Goal: Information Seeking & Learning: Find specific fact

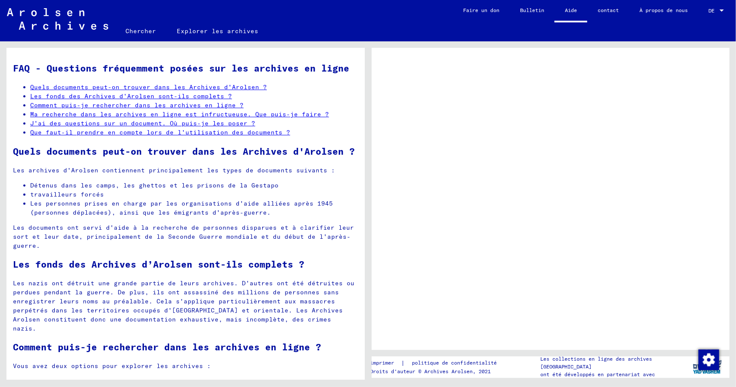
scroll to position [302, 0]
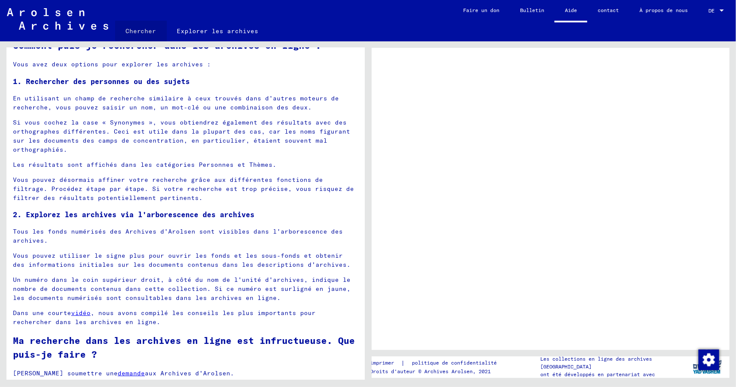
click at [141, 31] on font "Chercher" at bounding box center [140, 31] width 31 height 8
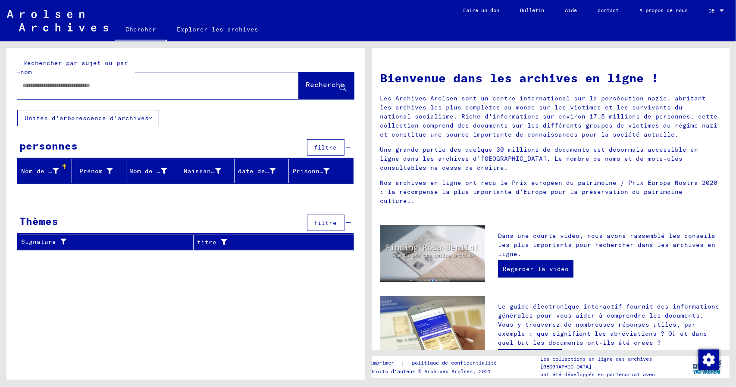
click at [125, 84] on input "text" at bounding box center [147, 85] width 251 height 9
type input "**********"
click at [310, 88] on font "Recherche" at bounding box center [325, 84] width 39 height 9
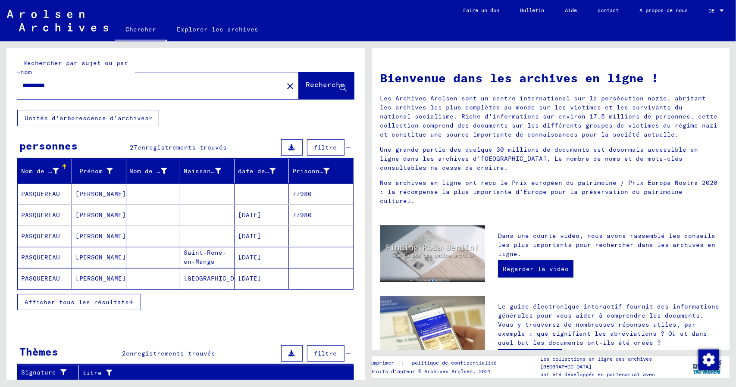
click at [78, 299] on font "Afficher tous les résultats" at bounding box center [77, 302] width 104 height 8
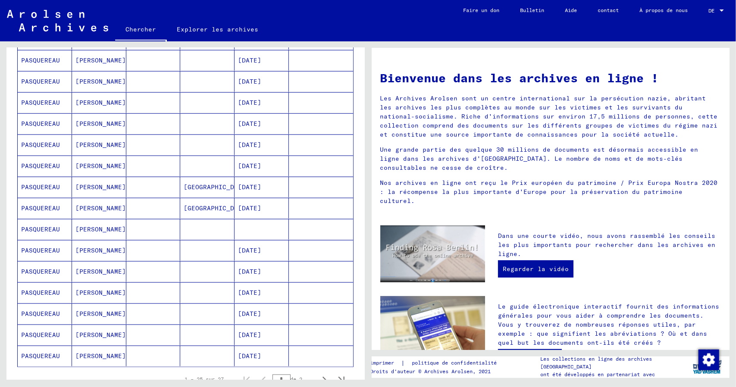
scroll to position [388, 0]
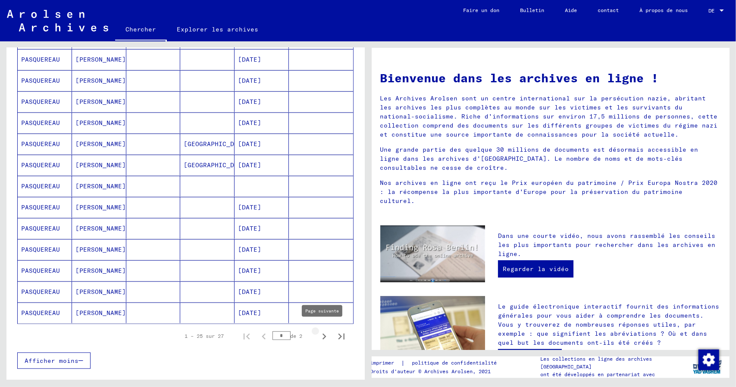
click at [318, 334] on icon "Page suivante" at bounding box center [324, 337] width 12 height 12
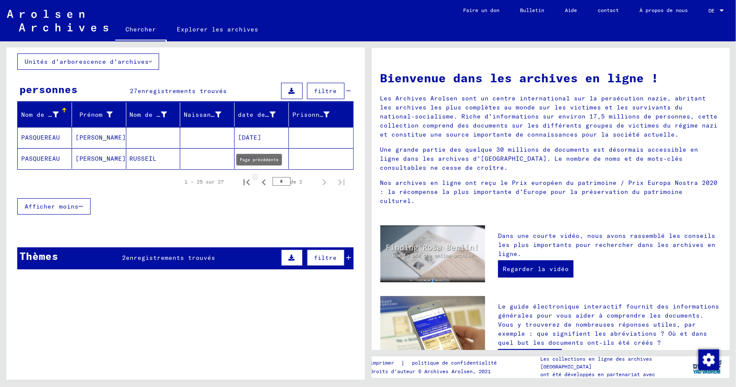
click at [258, 181] on icon "Page précédente" at bounding box center [264, 182] width 12 height 12
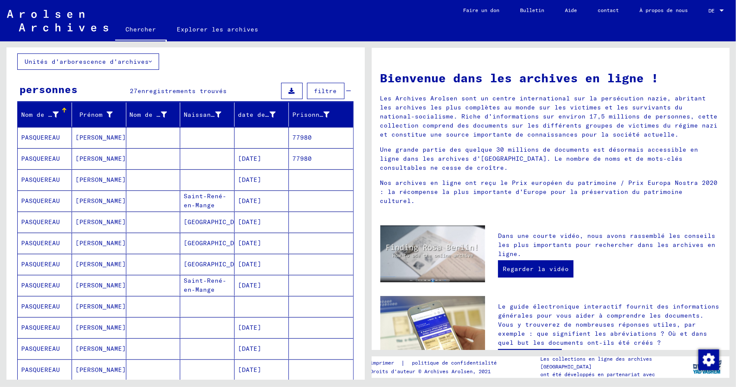
click at [32, 138] on font "PASQUEREAU" at bounding box center [40, 138] width 39 height 8
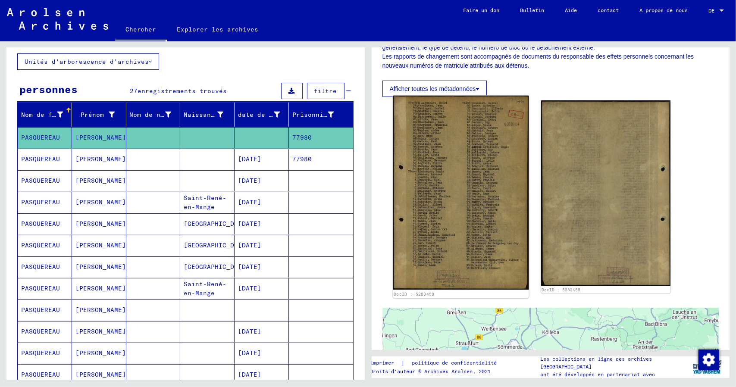
scroll to position [172, 0]
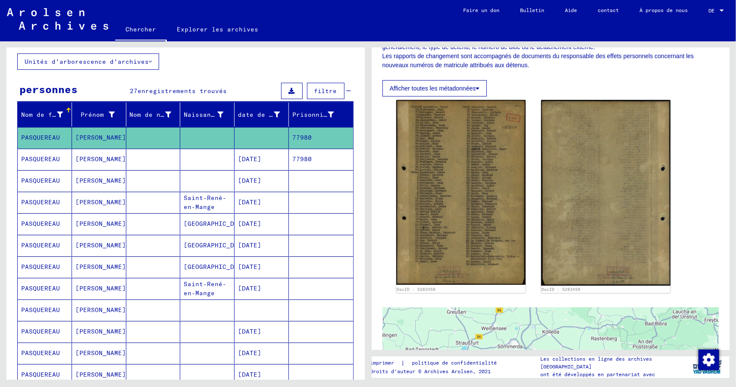
click at [39, 179] on font "PASQUEREAU" at bounding box center [40, 181] width 39 height 8
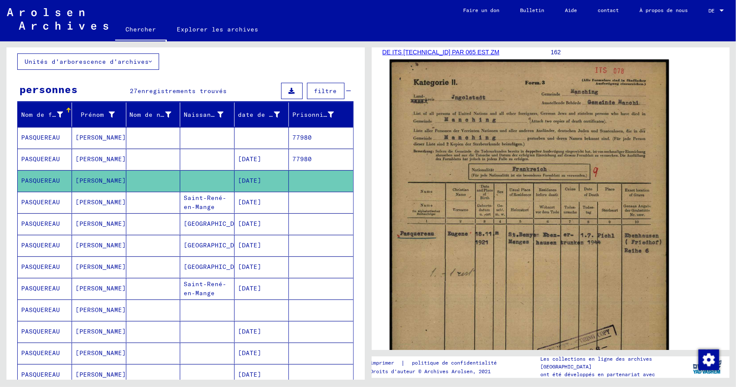
scroll to position [172, 0]
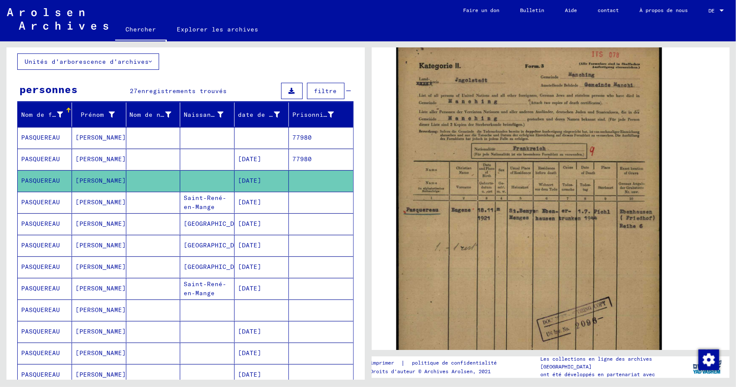
click at [40, 156] on font "PASQUEREAU" at bounding box center [40, 159] width 39 height 8
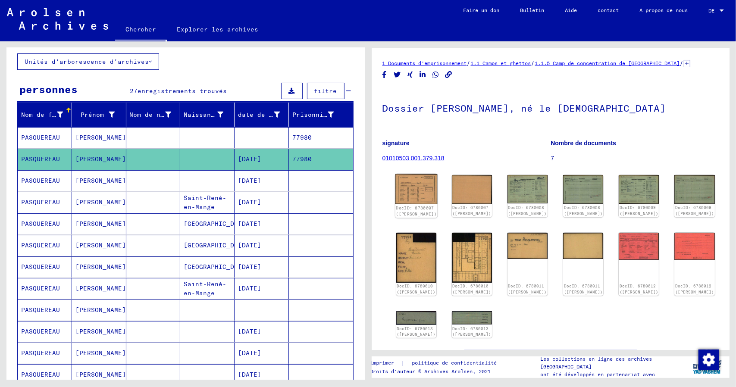
click at [409, 190] on img at bounding box center [416, 189] width 42 height 31
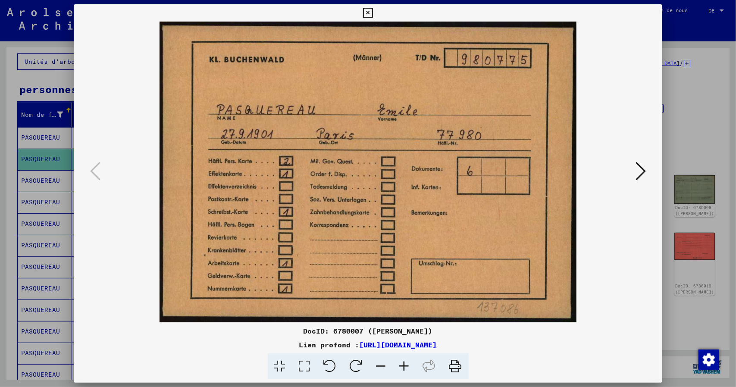
click at [645, 170] on icon at bounding box center [641, 171] width 10 height 21
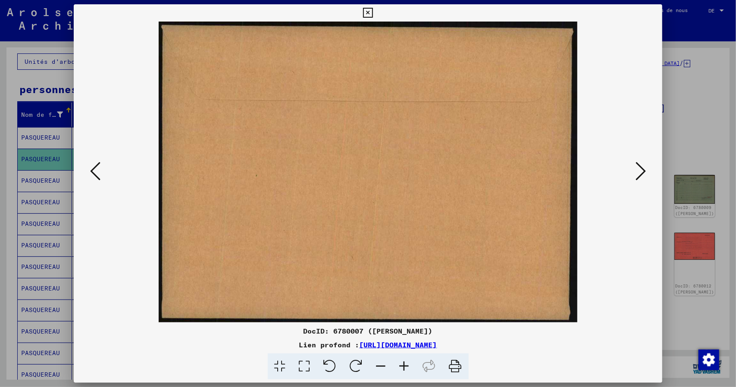
click at [643, 171] on icon at bounding box center [641, 171] width 10 height 21
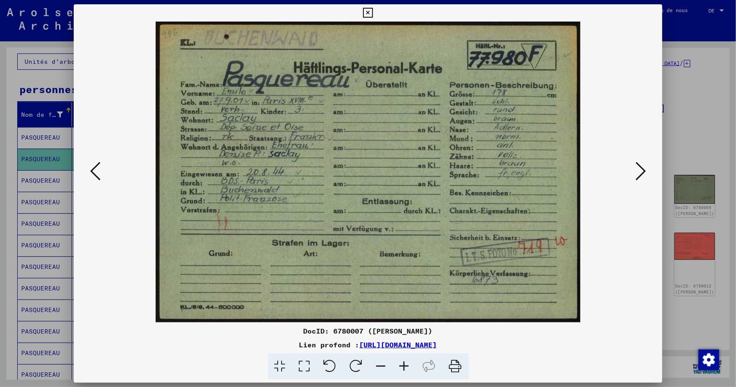
click at [643, 171] on icon at bounding box center [641, 171] width 10 height 21
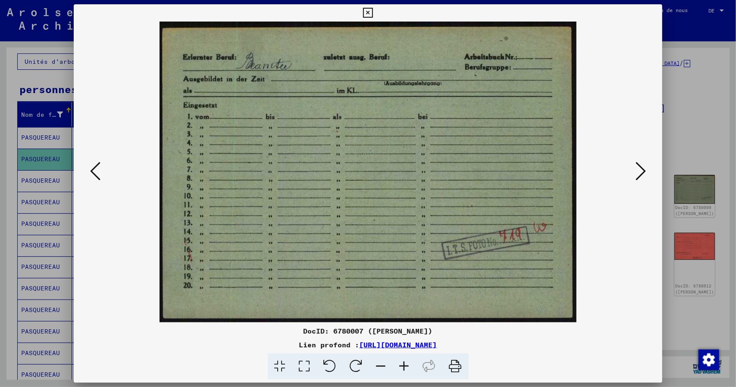
click at [643, 171] on icon at bounding box center [641, 171] width 10 height 21
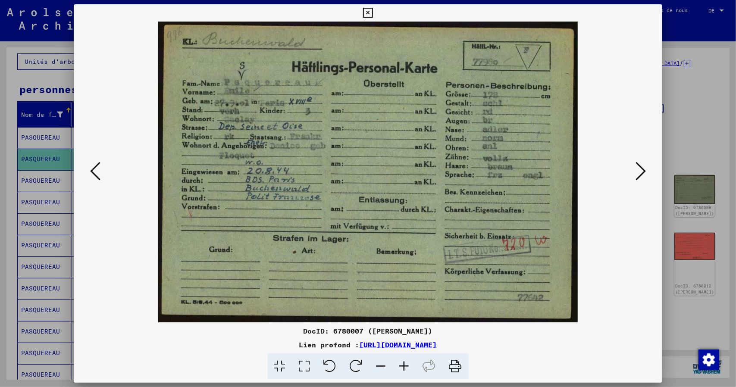
click at [643, 171] on icon at bounding box center [641, 171] width 10 height 21
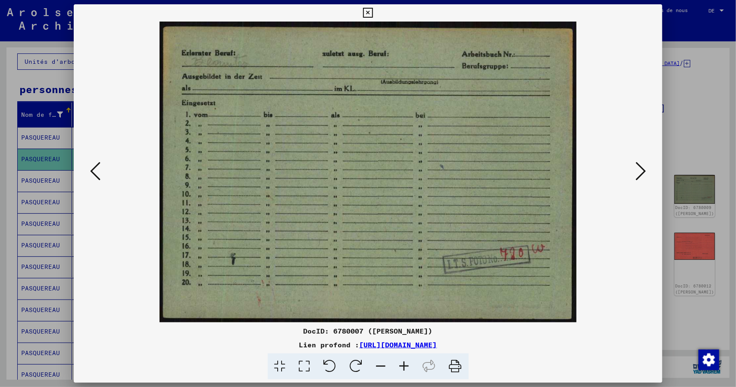
click at [643, 171] on icon at bounding box center [641, 171] width 10 height 21
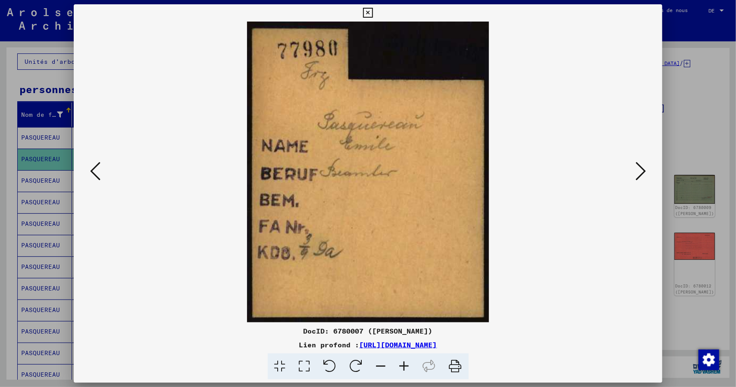
click at [643, 171] on icon at bounding box center [641, 171] width 10 height 21
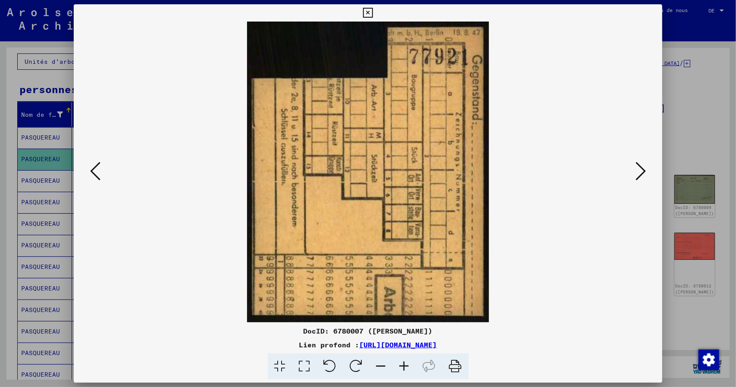
click at [643, 171] on icon at bounding box center [641, 171] width 10 height 21
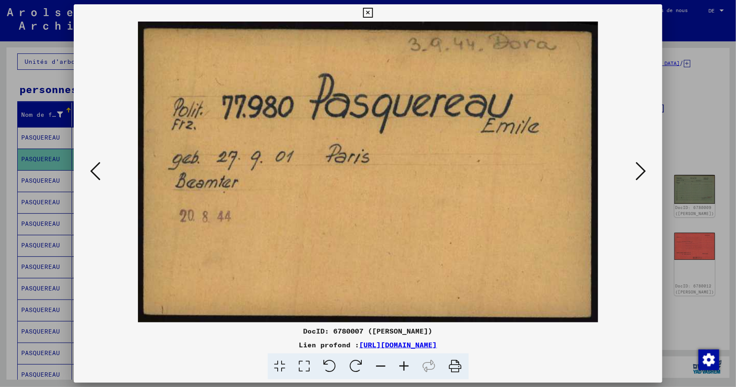
click at [643, 171] on icon at bounding box center [641, 171] width 10 height 21
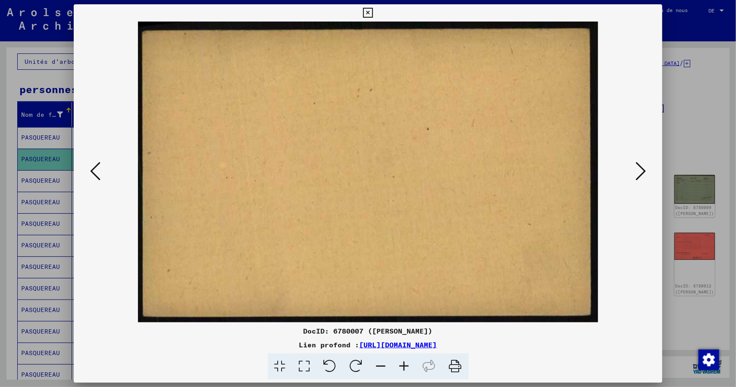
click at [643, 171] on icon at bounding box center [641, 171] width 10 height 21
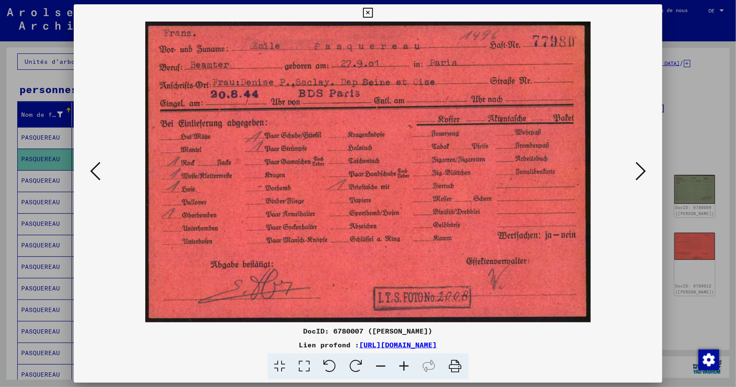
click at [643, 171] on icon at bounding box center [641, 171] width 10 height 21
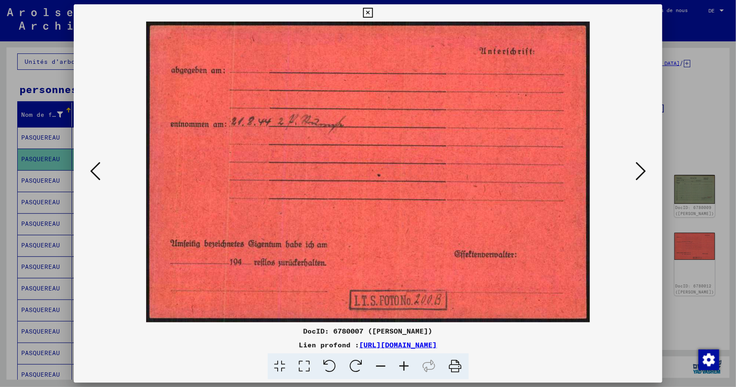
click at [643, 171] on icon at bounding box center [641, 171] width 10 height 21
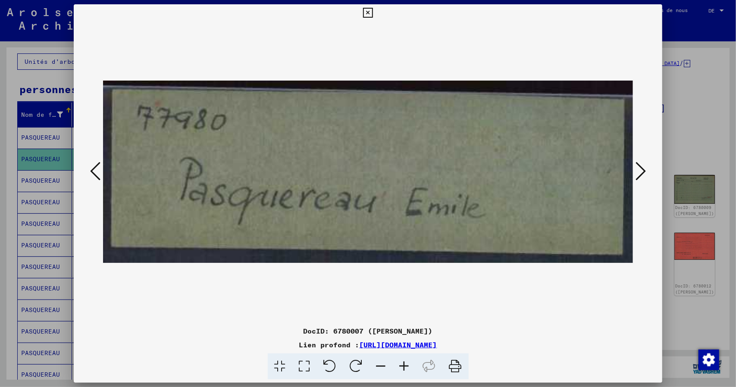
click at [643, 171] on icon at bounding box center [641, 171] width 10 height 21
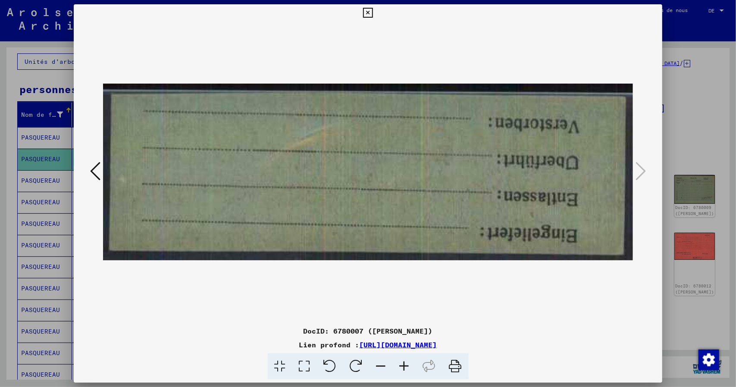
drag, startPoint x: 368, startPoint y: 13, endPoint x: 367, endPoint y: 6, distance: 6.7
click at [367, 13] on icon at bounding box center [368, 13] width 10 height 10
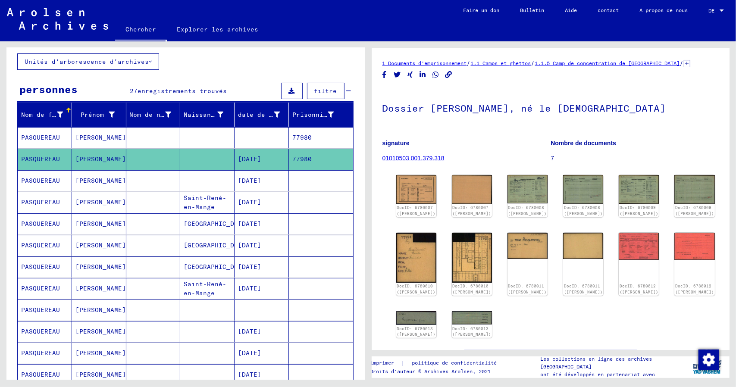
click at [30, 178] on font "PASQUEREAU" at bounding box center [40, 181] width 39 height 8
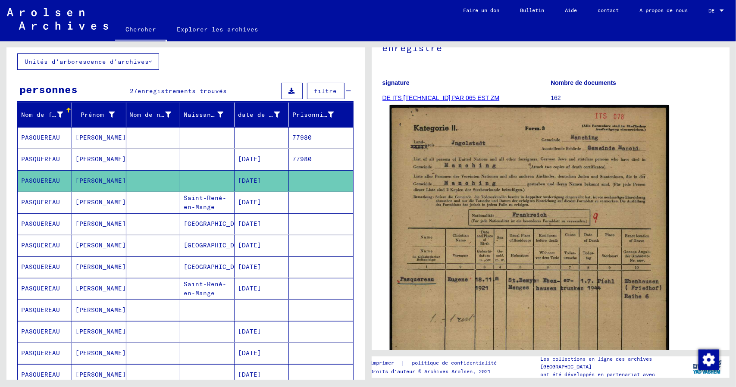
scroll to position [129, 0]
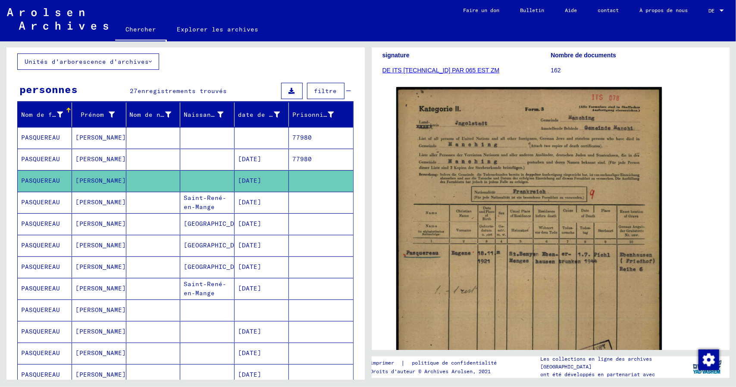
click at [30, 203] on font "PASQUEREAU" at bounding box center [40, 202] width 39 height 8
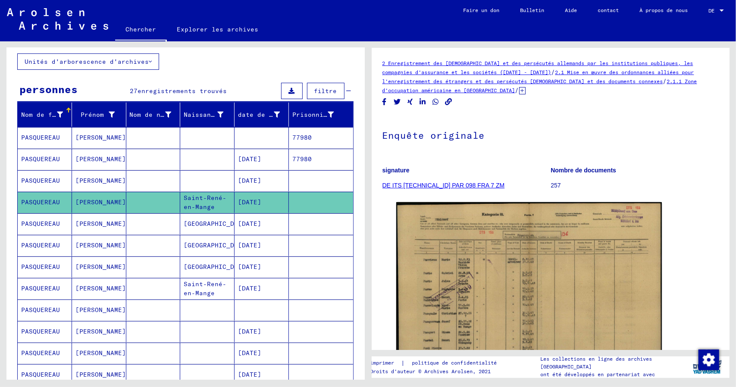
click at [34, 221] on font "PASQUEREAU" at bounding box center [40, 224] width 39 height 8
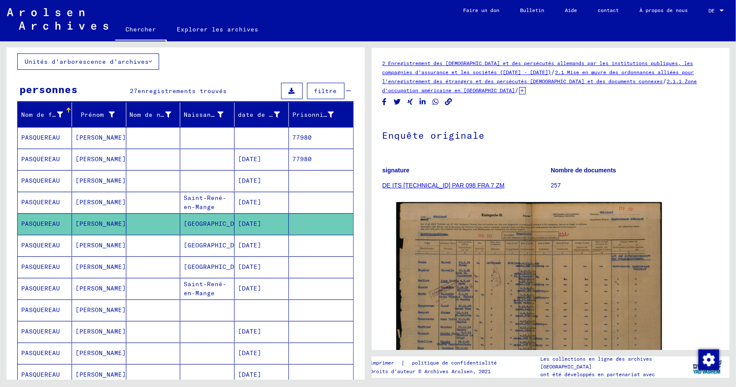
click at [38, 246] on font "PASQUEREAU" at bounding box center [40, 245] width 39 height 8
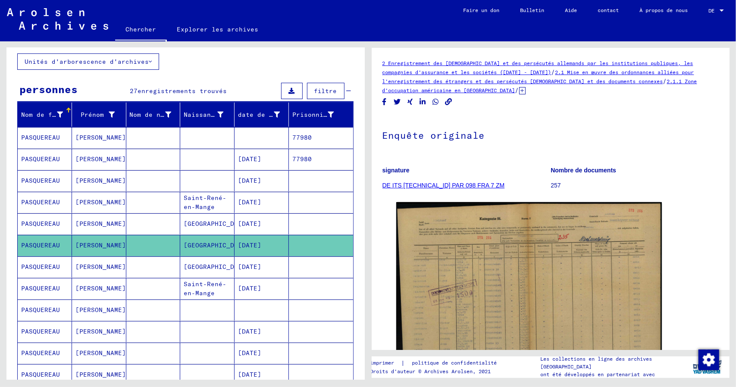
click at [38, 265] on font "PASQUEREAU" at bounding box center [40, 267] width 39 height 8
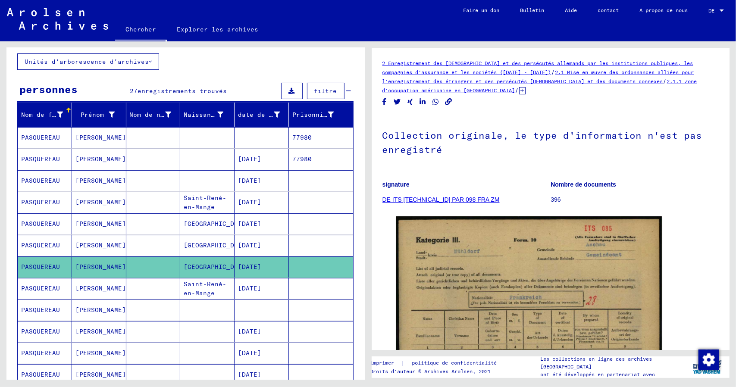
click at [38, 288] on font "PASQUEREAU" at bounding box center [40, 289] width 39 height 8
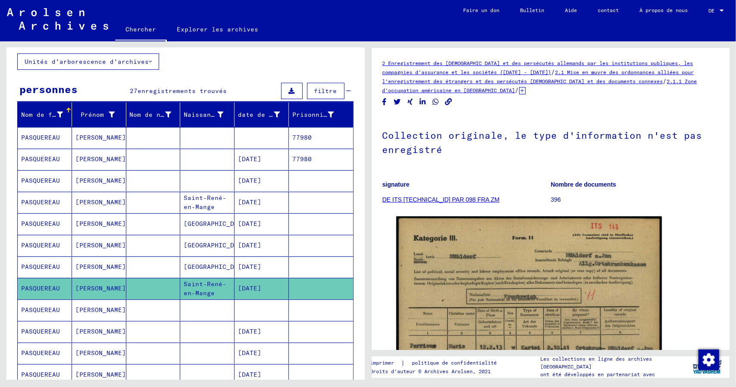
click at [39, 308] on font "PASQUEREAU" at bounding box center [40, 310] width 39 height 8
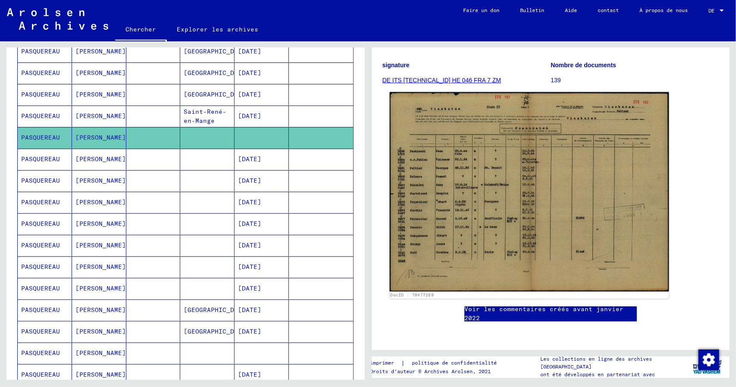
scroll to position [172, 0]
click at [450, 152] on img at bounding box center [528, 192] width 279 height 200
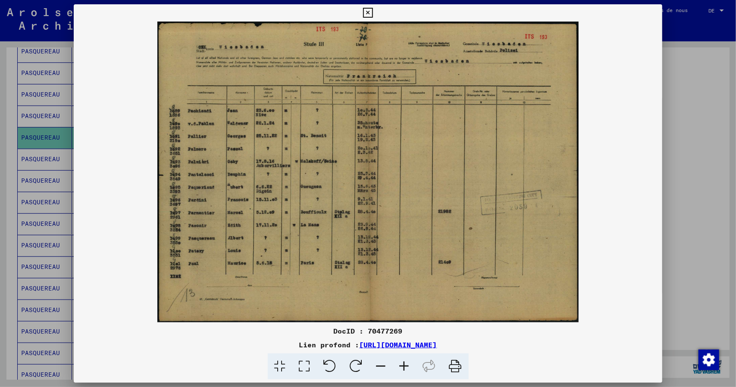
click at [403, 367] on icon at bounding box center [404, 367] width 23 height 26
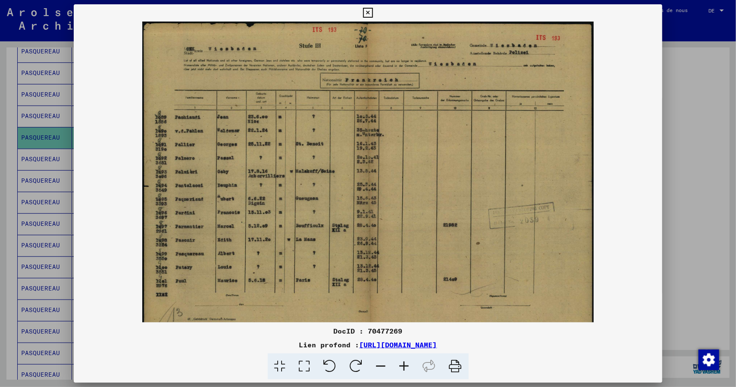
click at [403, 369] on icon at bounding box center [404, 367] width 23 height 26
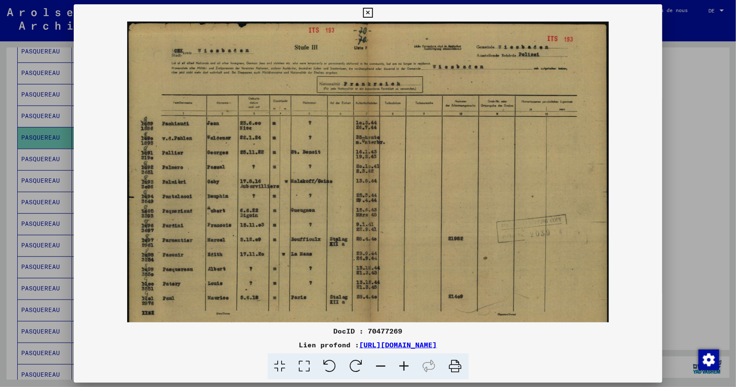
click at [403, 369] on icon at bounding box center [404, 367] width 23 height 26
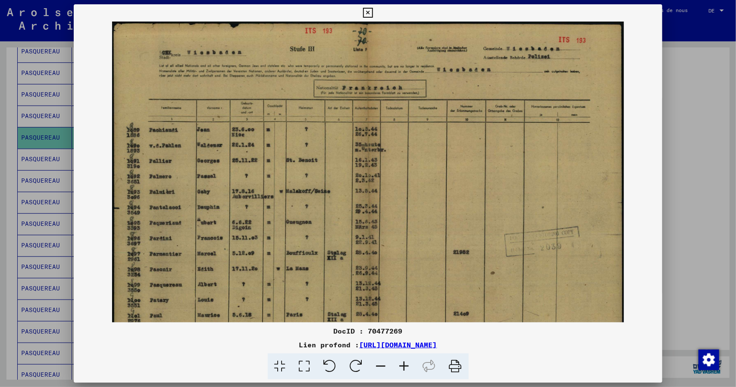
click at [401, 369] on icon at bounding box center [404, 367] width 23 height 26
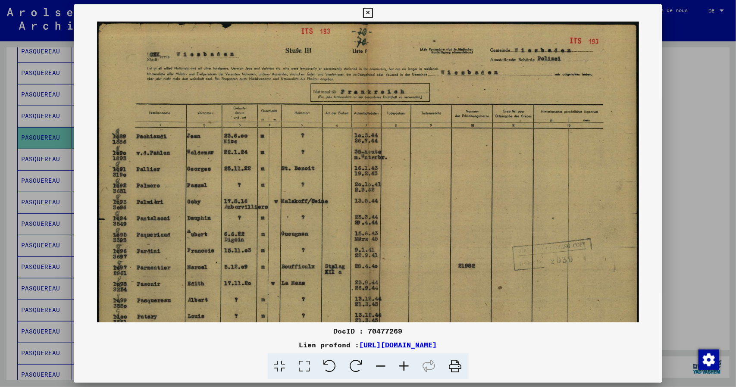
click at [401, 370] on icon at bounding box center [404, 367] width 23 height 26
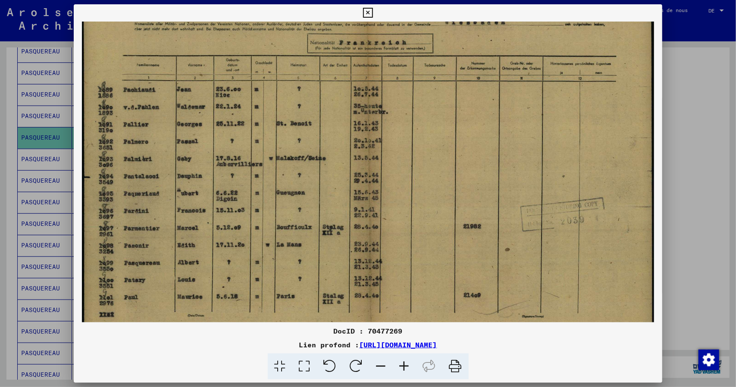
scroll to position [53, 0]
drag, startPoint x: 200, startPoint y: 278, endPoint x: 198, endPoint y: 226, distance: 52.2
click at [198, 226] on img at bounding box center [368, 172] width 572 height 409
click at [366, 13] on icon at bounding box center [368, 13] width 10 height 10
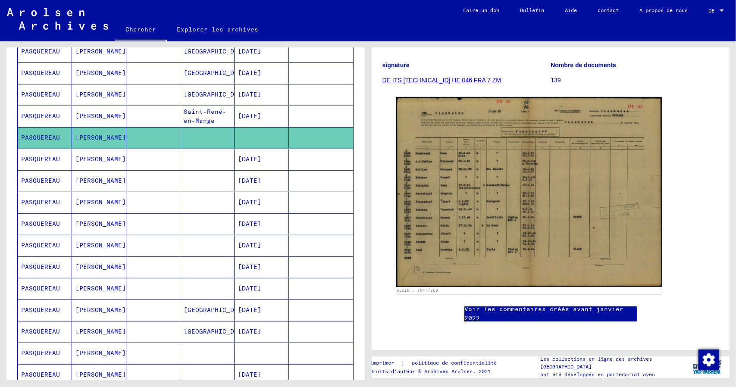
click at [77, 158] on font "[PERSON_NAME]" at bounding box center [100, 159] width 50 height 8
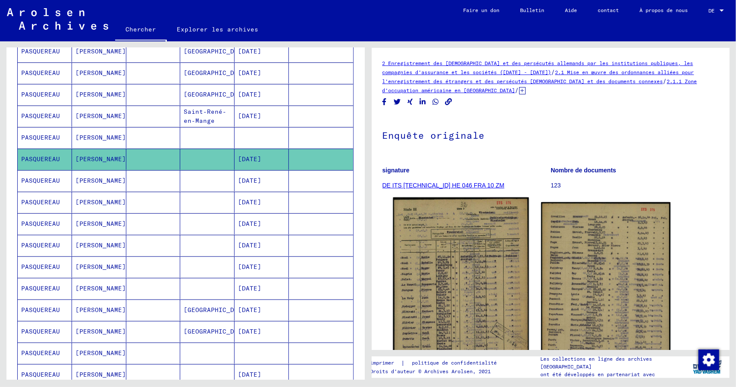
click at [459, 247] on img at bounding box center [461, 295] width 136 height 194
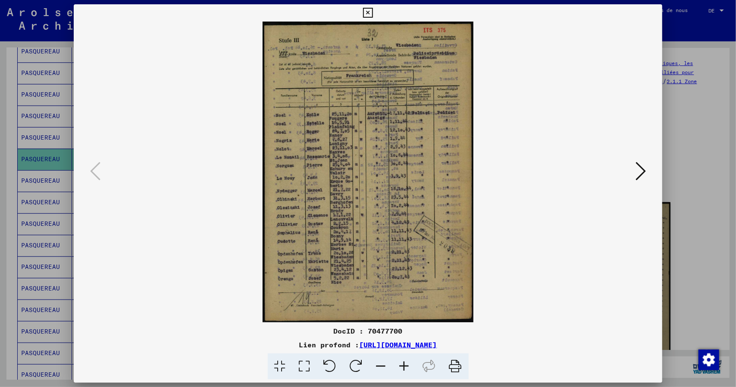
click at [400, 361] on icon at bounding box center [404, 367] width 23 height 26
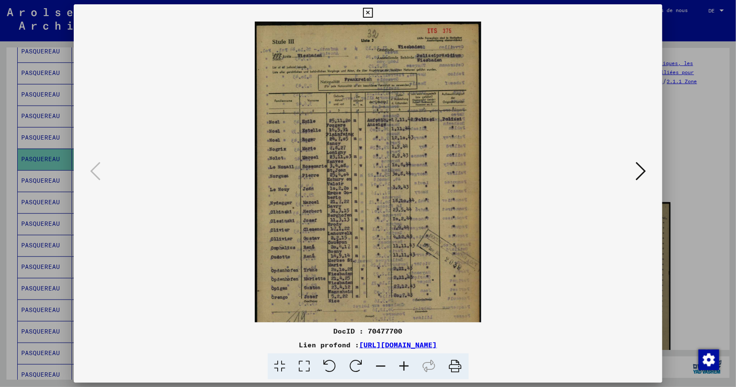
click at [401, 364] on icon at bounding box center [404, 367] width 23 height 26
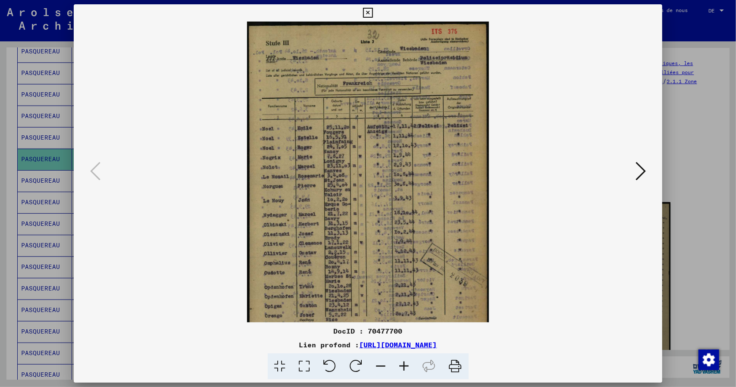
click at [401, 364] on icon at bounding box center [404, 367] width 23 height 26
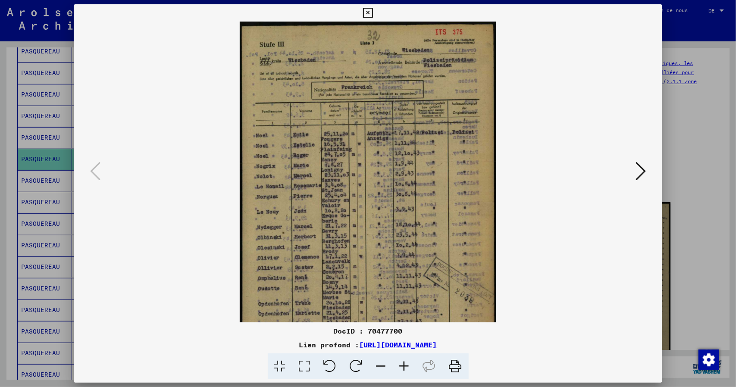
click at [401, 364] on icon at bounding box center [404, 367] width 23 height 26
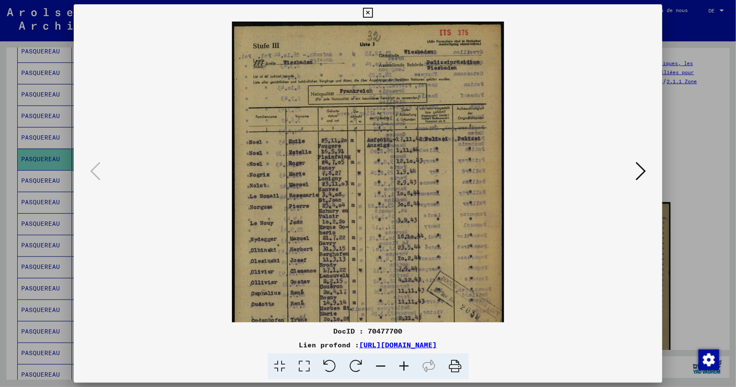
click at [401, 364] on icon at bounding box center [404, 367] width 23 height 26
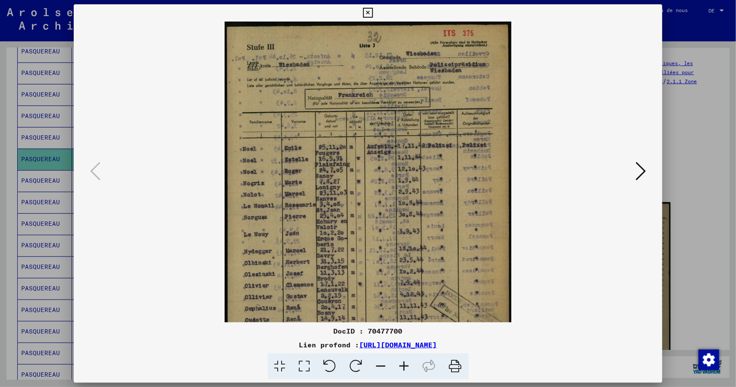
click at [401, 364] on icon at bounding box center [404, 367] width 23 height 26
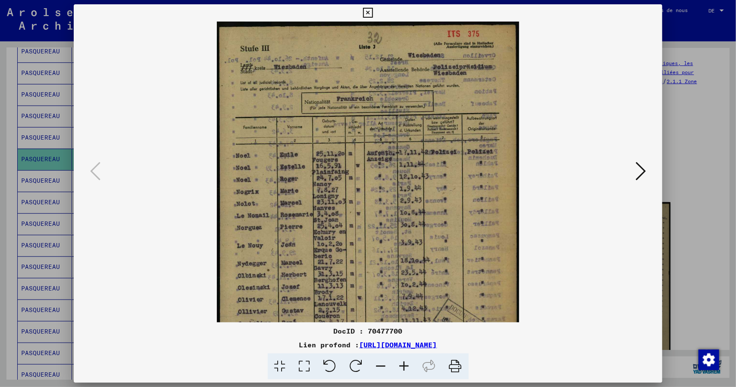
click at [401, 364] on icon at bounding box center [404, 367] width 23 height 26
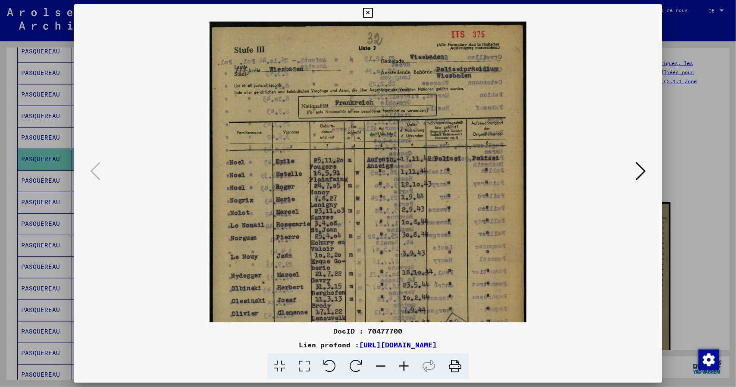
click at [401, 364] on icon at bounding box center [404, 367] width 23 height 26
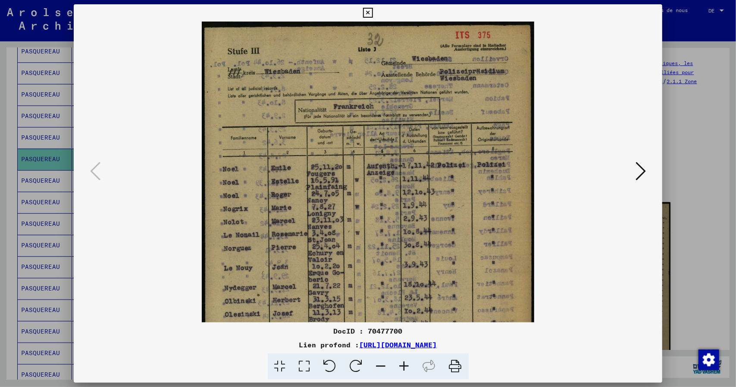
click at [401, 364] on icon at bounding box center [404, 367] width 23 height 26
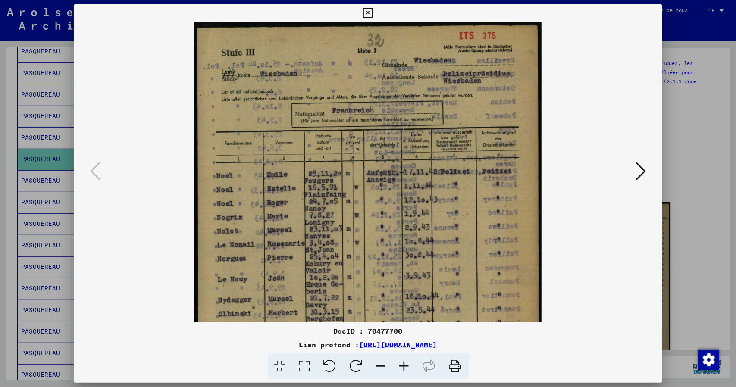
click at [401, 364] on icon at bounding box center [404, 367] width 23 height 26
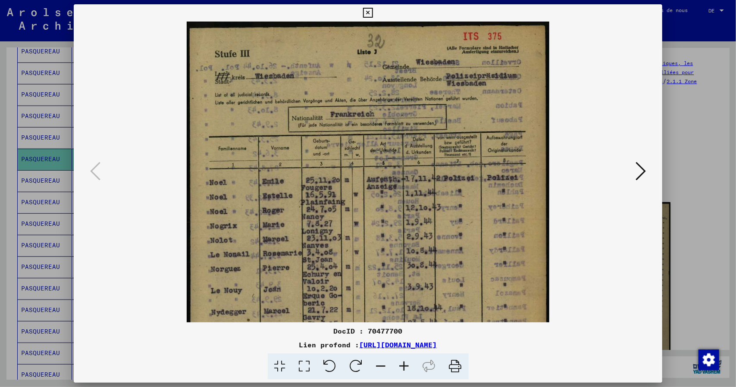
click at [401, 364] on icon at bounding box center [404, 367] width 23 height 26
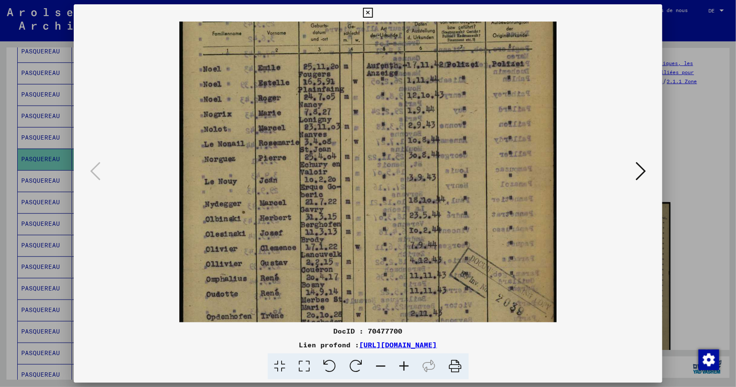
drag, startPoint x: 398, startPoint y: 285, endPoint x: 394, endPoint y: 164, distance: 120.4
click at [394, 164] on img at bounding box center [368, 170] width 378 height 538
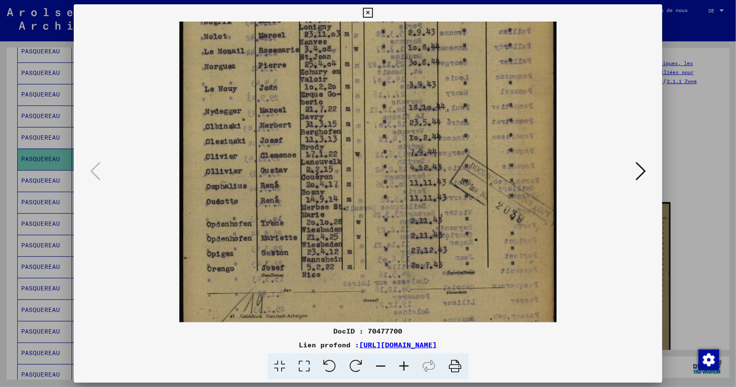
drag, startPoint x: 391, startPoint y: 270, endPoint x: 381, endPoint y: 183, distance: 88.1
click at [381, 183] on img at bounding box center [368, 78] width 378 height 538
click at [644, 170] on icon at bounding box center [641, 171] width 10 height 21
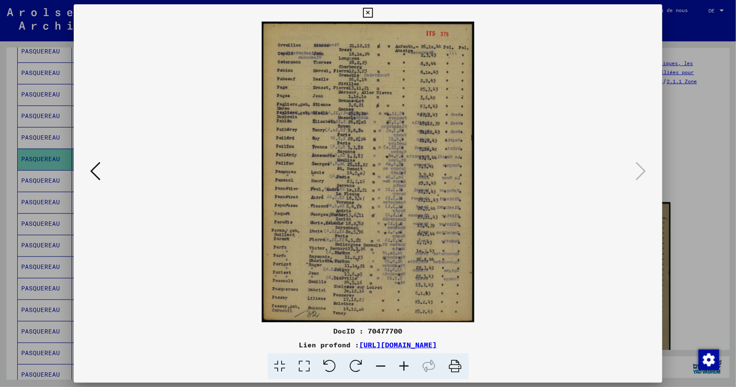
scroll to position [0, 0]
click at [401, 370] on icon at bounding box center [404, 367] width 23 height 26
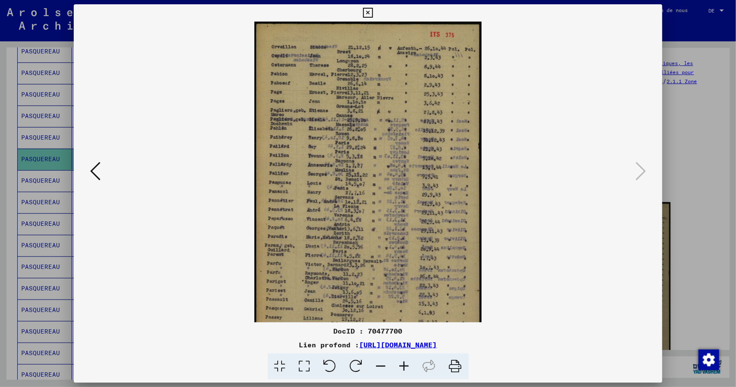
click at [401, 371] on icon at bounding box center [404, 367] width 23 height 26
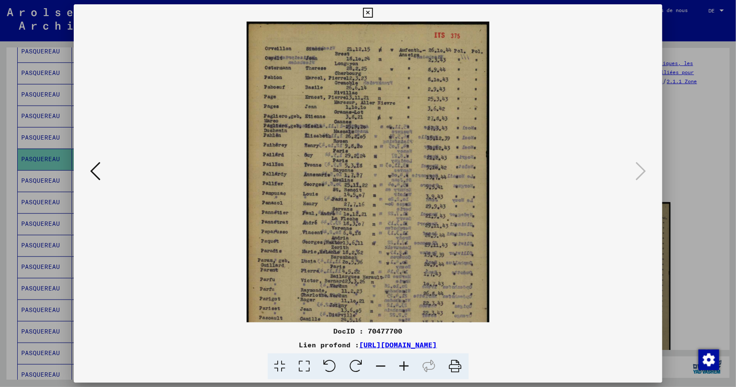
click at [401, 371] on icon at bounding box center [404, 367] width 23 height 26
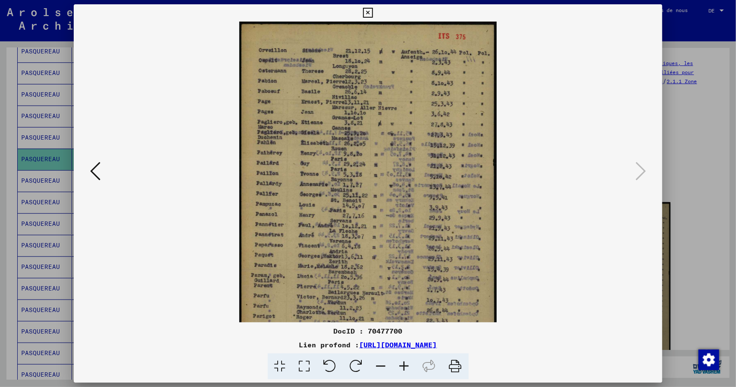
click at [401, 371] on icon at bounding box center [404, 367] width 23 height 26
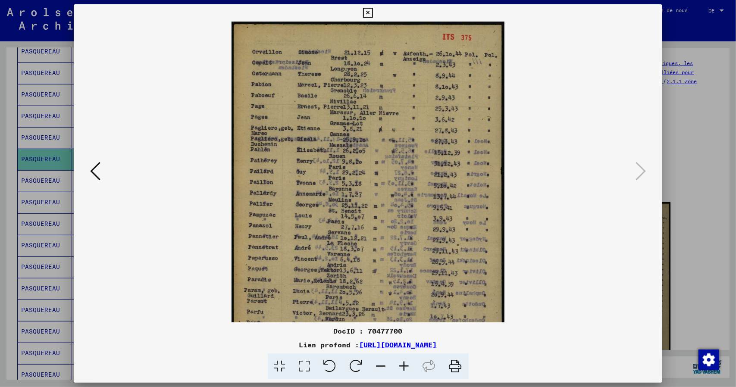
click at [401, 371] on icon at bounding box center [404, 367] width 23 height 26
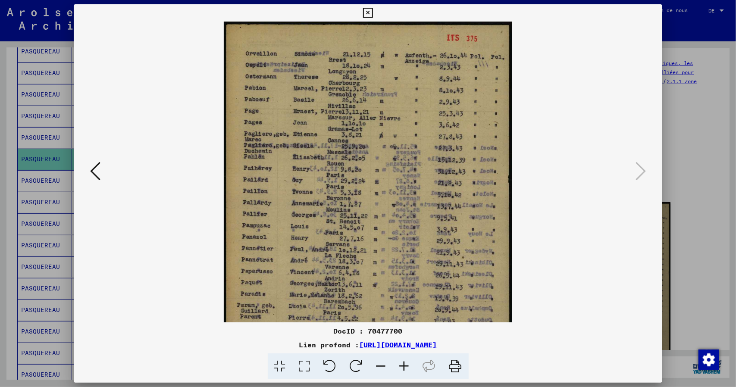
click at [401, 371] on icon at bounding box center [404, 367] width 23 height 26
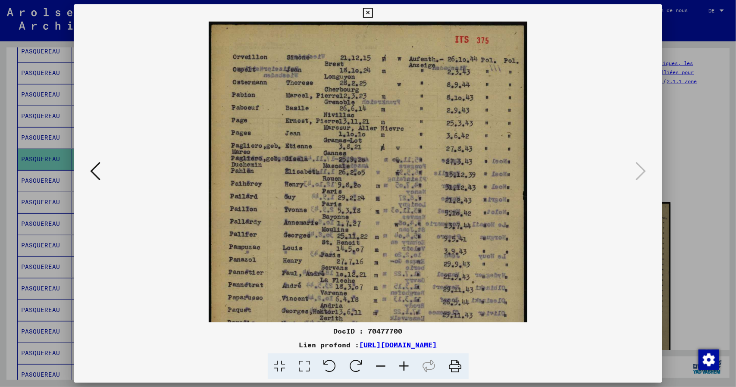
click at [401, 371] on icon at bounding box center [404, 367] width 23 height 26
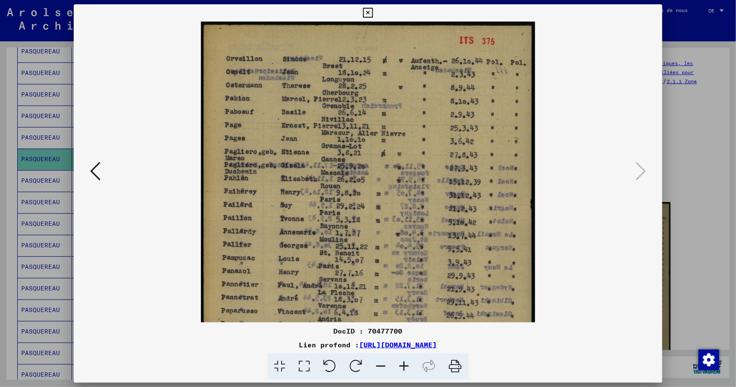
click at [401, 371] on icon at bounding box center [404, 367] width 23 height 26
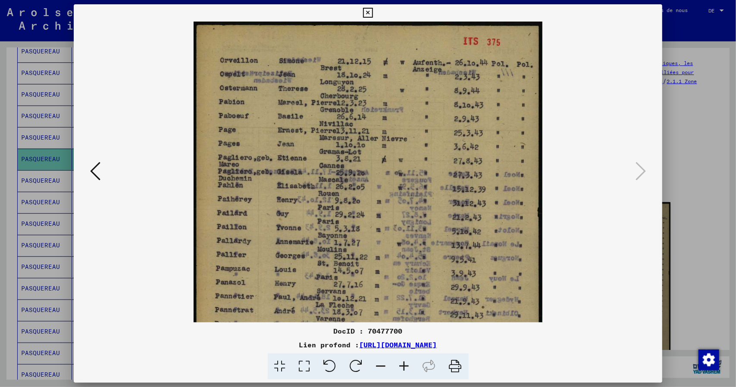
click at [401, 371] on icon at bounding box center [404, 367] width 23 height 26
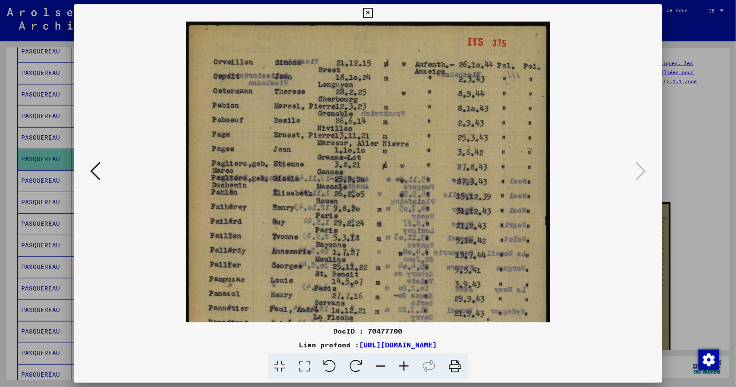
click at [401, 371] on icon at bounding box center [404, 367] width 23 height 26
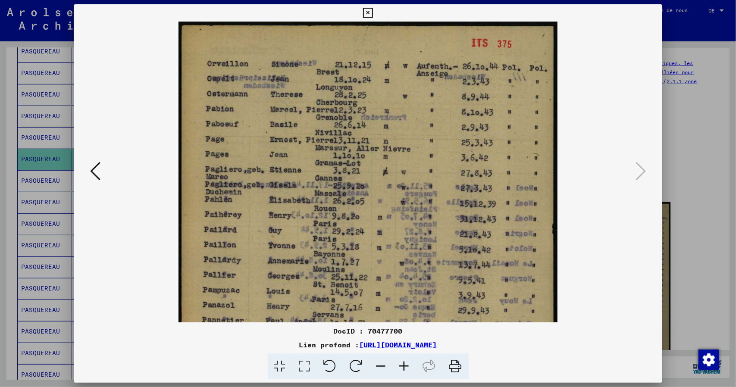
click at [401, 371] on icon at bounding box center [404, 367] width 23 height 26
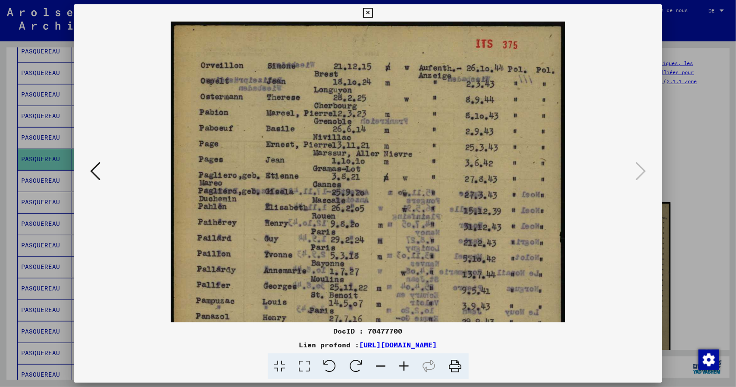
click at [401, 371] on icon at bounding box center [404, 367] width 23 height 26
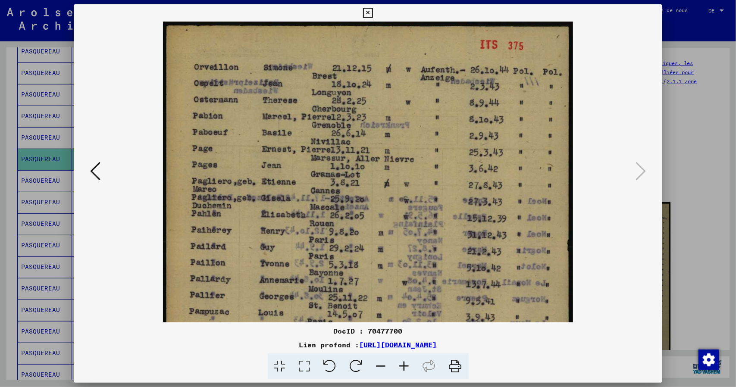
click at [401, 371] on icon at bounding box center [404, 367] width 23 height 26
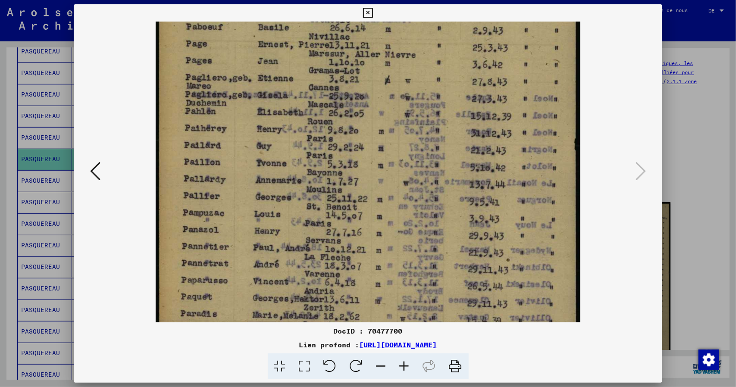
scroll to position [122, 0]
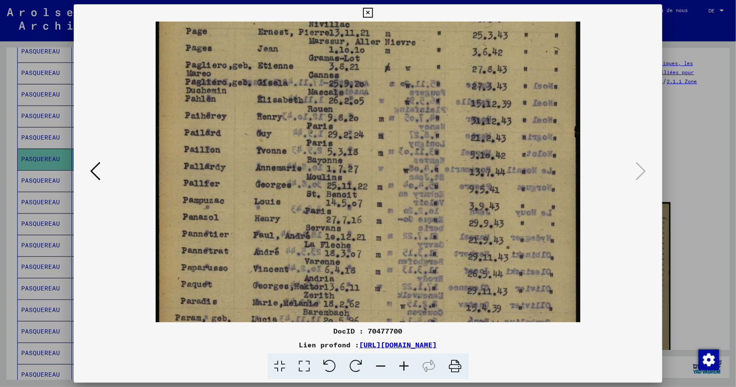
drag, startPoint x: 351, startPoint y: 255, endPoint x: 316, endPoint y: 135, distance: 124.9
click at [316, 135] on img at bounding box center [368, 201] width 425 height 603
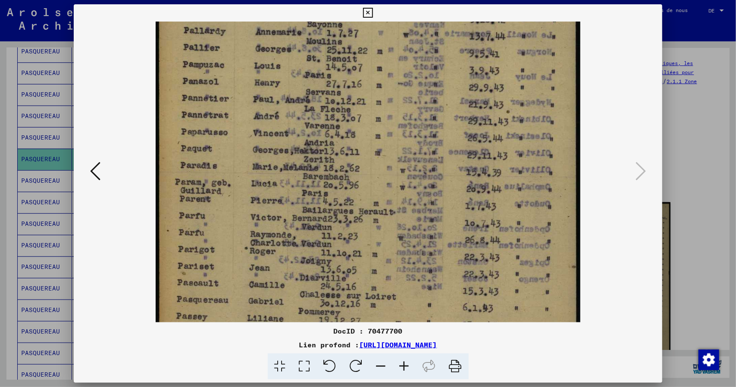
scroll to position [273, 0]
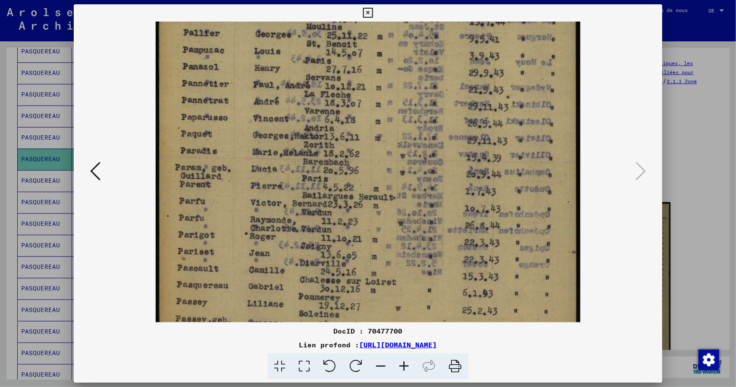
drag, startPoint x: 339, startPoint y: 269, endPoint x: 336, endPoint y: 126, distance: 142.4
click at [336, 126] on img at bounding box center [368, 50] width 425 height 603
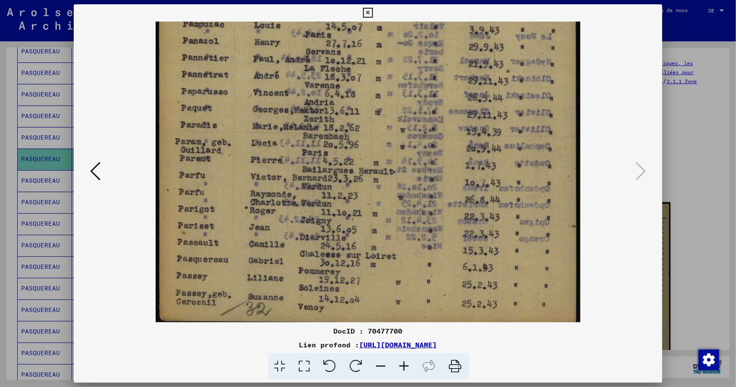
scroll to position [302, 0]
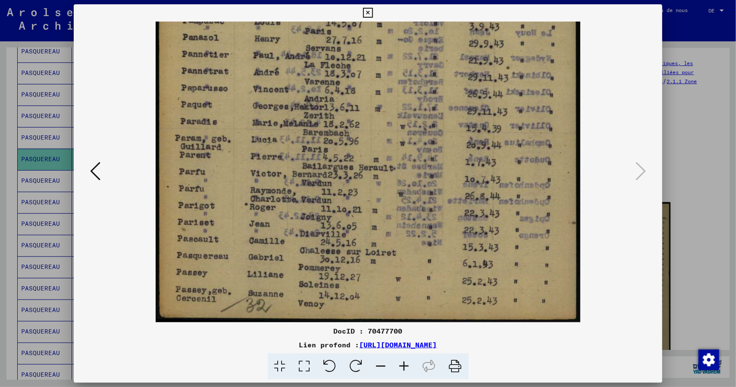
drag, startPoint x: 354, startPoint y: 287, endPoint x: 343, endPoint y: 260, distance: 28.7
click at [348, 254] on img at bounding box center [368, 21] width 425 height 603
click at [366, 12] on icon at bounding box center [368, 13] width 10 height 10
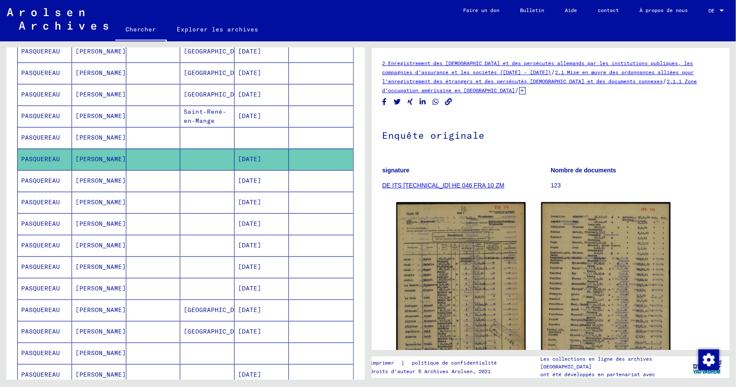
click at [58, 177] on font "PASQUEREAU" at bounding box center [40, 181] width 39 height 8
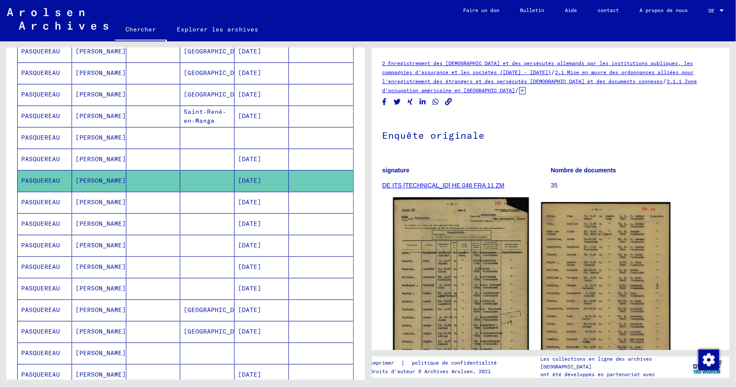
click at [445, 304] on img at bounding box center [461, 295] width 136 height 194
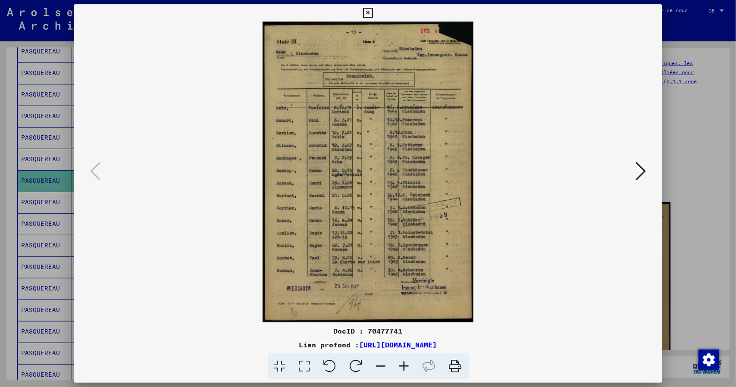
click at [401, 362] on icon at bounding box center [404, 367] width 23 height 26
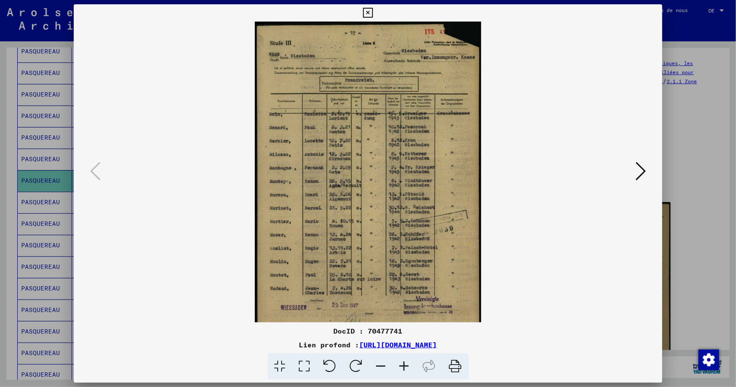
click at [401, 364] on icon at bounding box center [404, 367] width 23 height 26
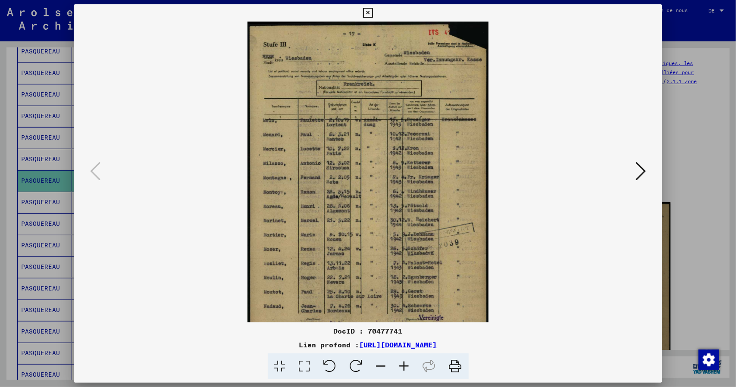
click at [402, 363] on icon at bounding box center [404, 367] width 23 height 26
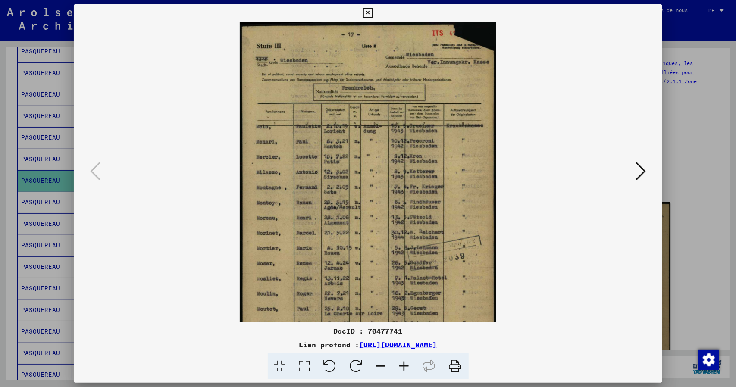
click at [402, 363] on icon at bounding box center [404, 367] width 23 height 26
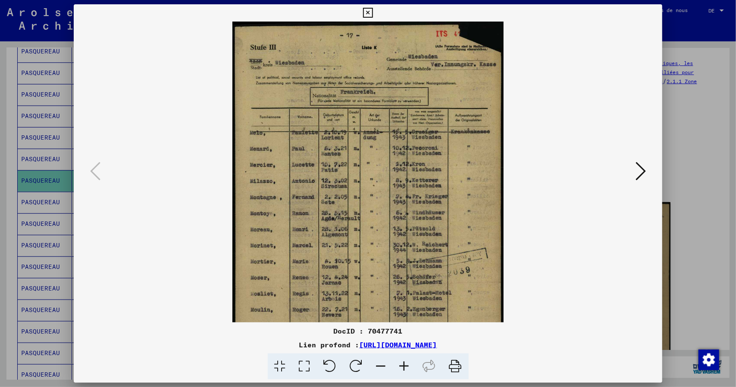
click at [402, 363] on icon at bounding box center [404, 367] width 23 height 26
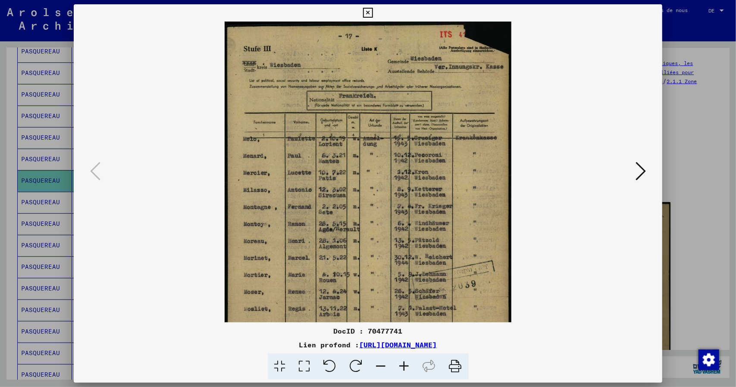
click at [402, 363] on icon at bounding box center [404, 367] width 23 height 26
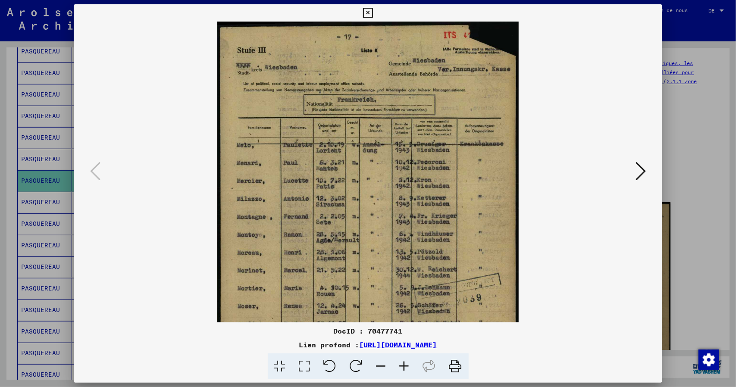
click at [402, 363] on icon at bounding box center [404, 367] width 23 height 26
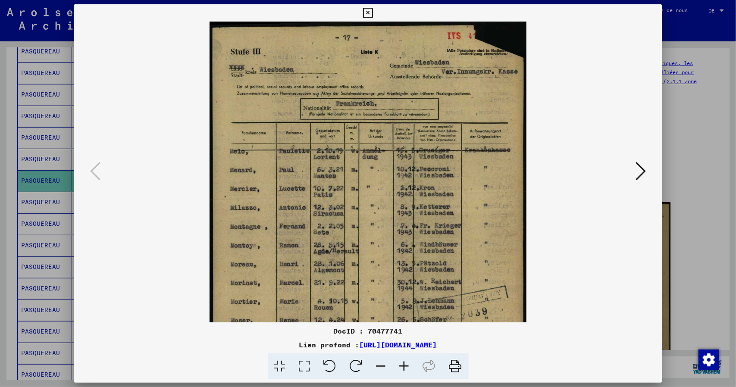
click at [402, 363] on icon at bounding box center [404, 367] width 23 height 26
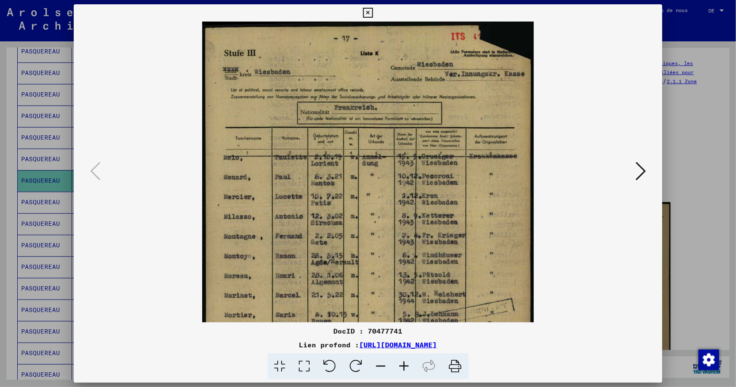
click at [402, 363] on icon at bounding box center [404, 367] width 23 height 26
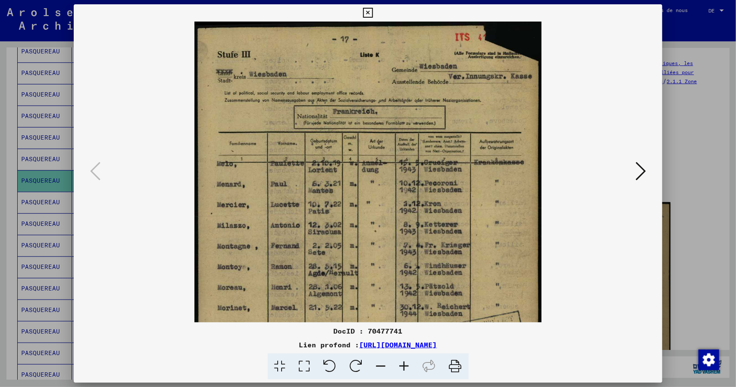
click at [402, 363] on icon at bounding box center [404, 367] width 23 height 26
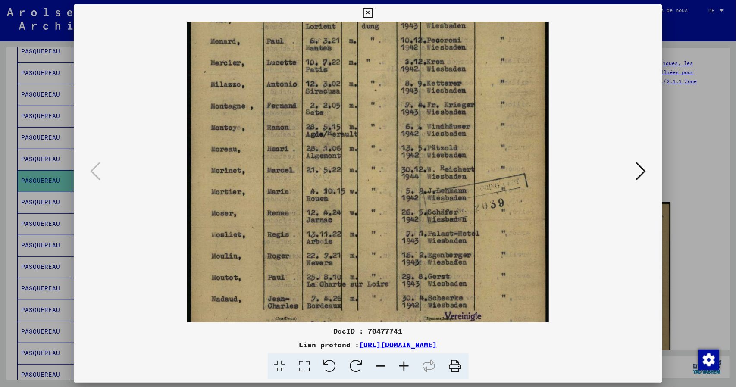
drag, startPoint x: 393, startPoint y: 279, endPoint x: 388, endPoint y: 109, distance: 169.6
click at [388, 109] on img at bounding box center [368, 129] width 362 height 517
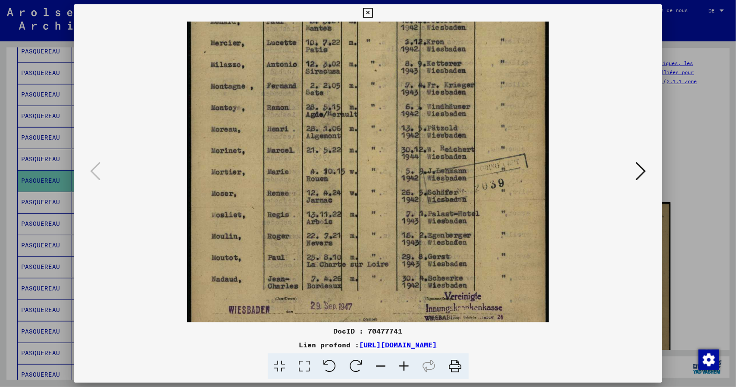
scroll to position [216, 0]
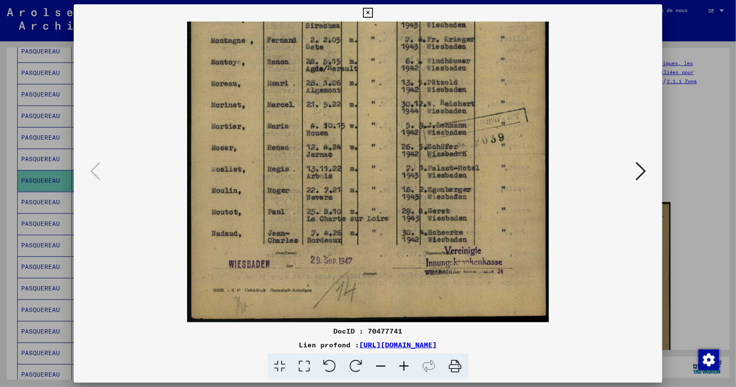
drag, startPoint x: 383, startPoint y: 245, endPoint x: 378, endPoint y: 103, distance: 142.4
click at [369, 100] on img at bounding box center [368, 64] width 362 height 517
click at [640, 172] on icon at bounding box center [641, 171] width 10 height 21
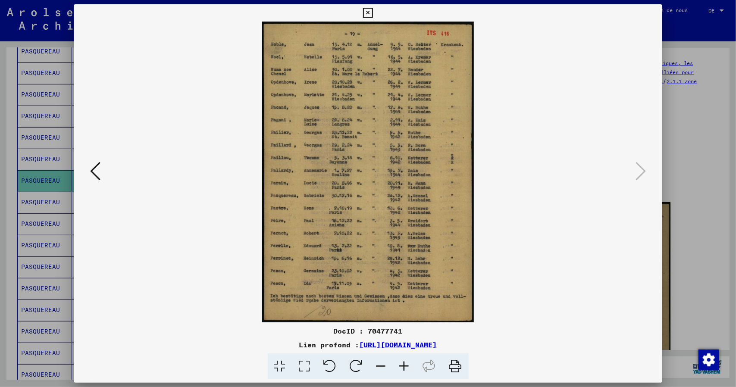
click at [402, 368] on icon at bounding box center [404, 367] width 23 height 26
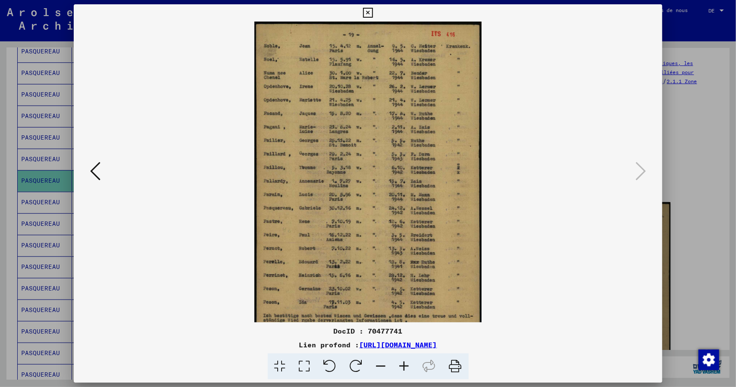
click at [404, 364] on icon at bounding box center [404, 367] width 23 height 26
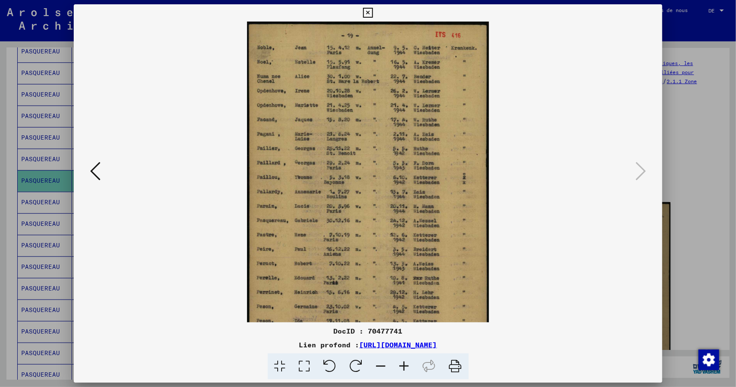
click at [404, 364] on icon at bounding box center [404, 367] width 23 height 26
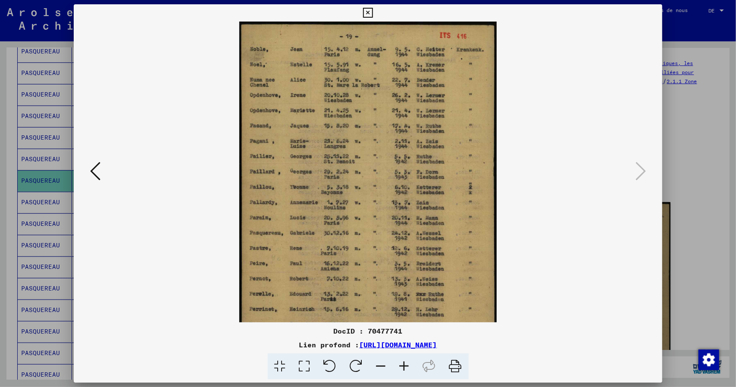
click at [404, 364] on icon at bounding box center [404, 367] width 23 height 26
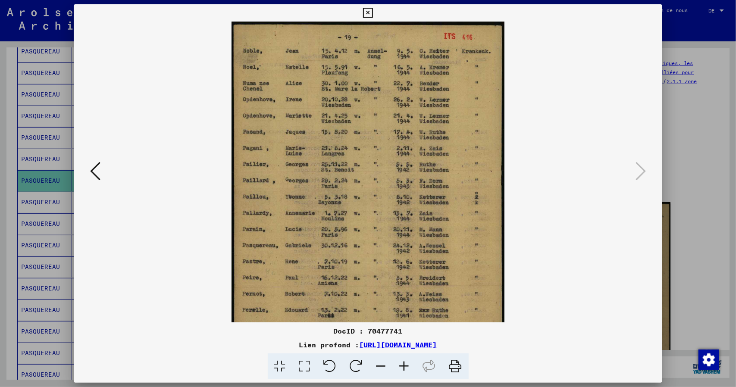
click at [404, 364] on icon at bounding box center [404, 367] width 23 height 26
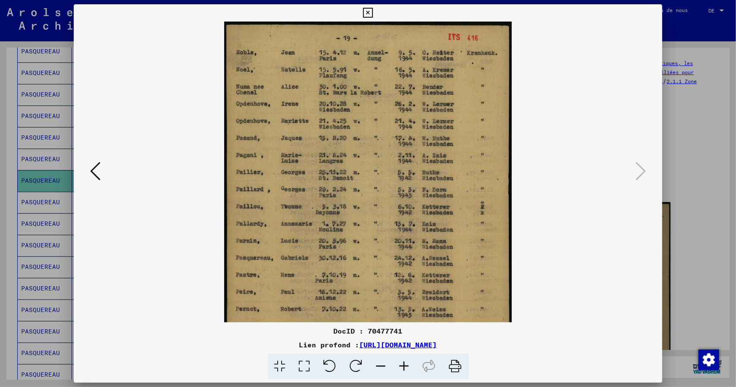
click at [404, 364] on icon at bounding box center [404, 367] width 23 height 26
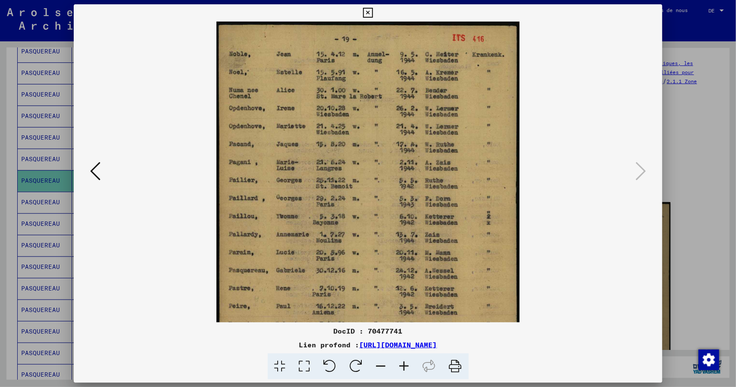
click at [404, 364] on icon at bounding box center [404, 367] width 23 height 26
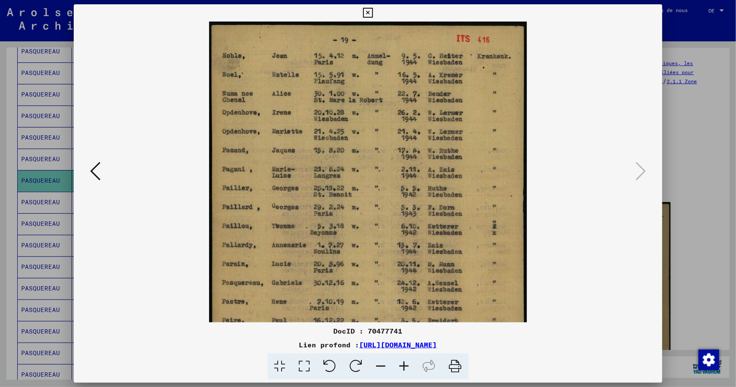
click at [366, 13] on icon at bounding box center [368, 13] width 10 height 10
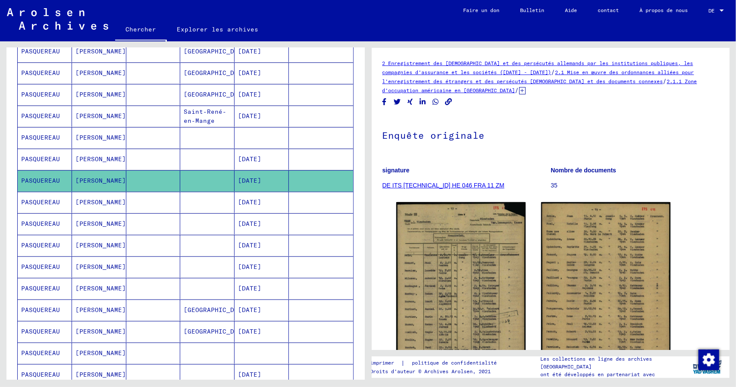
click at [38, 198] on font "PASQUEREAU" at bounding box center [40, 202] width 39 height 8
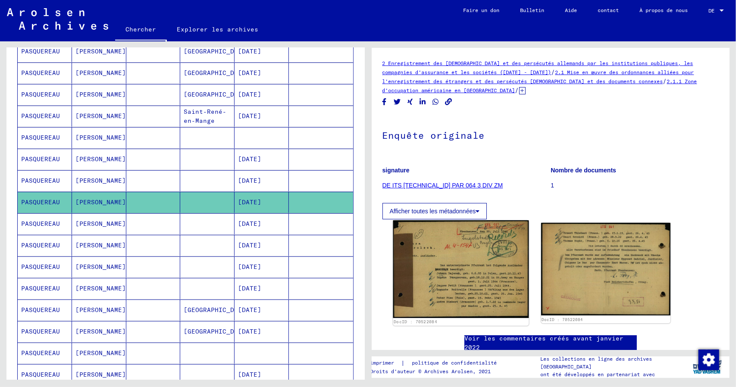
click at [470, 276] on img at bounding box center [461, 269] width 136 height 98
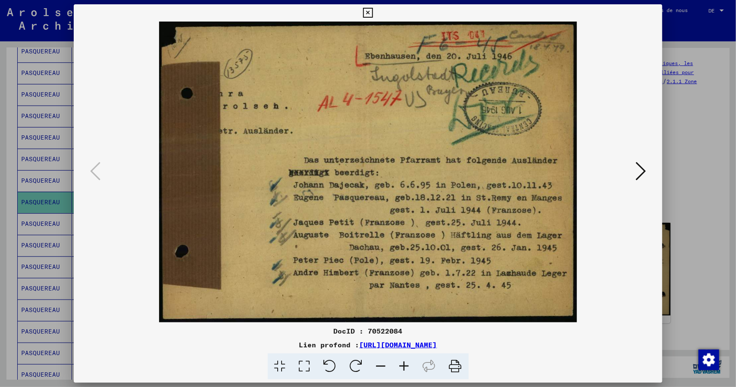
click at [368, 12] on icon at bounding box center [368, 13] width 10 height 10
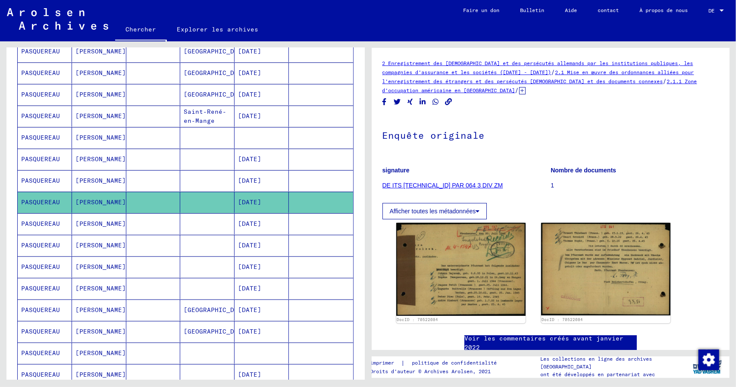
click at [34, 220] on font "PASQUEREAU" at bounding box center [40, 224] width 39 height 8
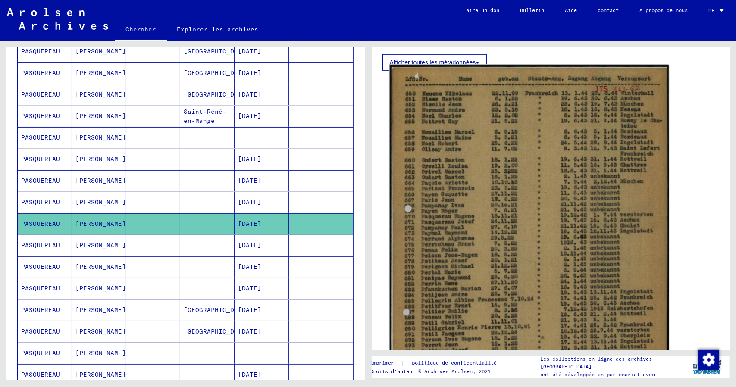
scroll to position [302, 0]
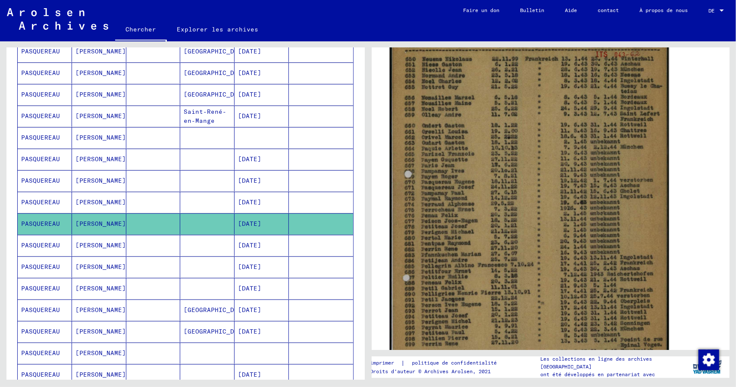
click at [528, 223] on img at bounding box center [528, 226] width 279 height 392
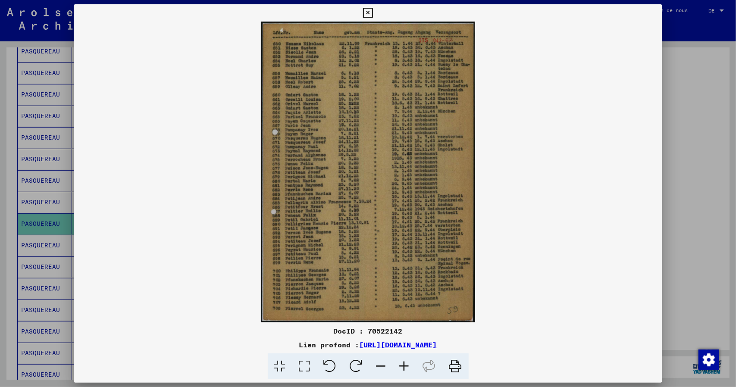
click at [405, 369] on icon at bounding box center [404, 367] width 23 height 26
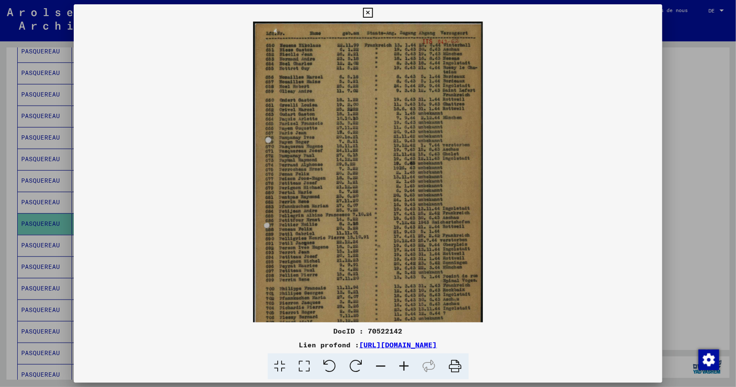
click at [405, 369] on icon at bounding box center [404, 367] width 23 height 26
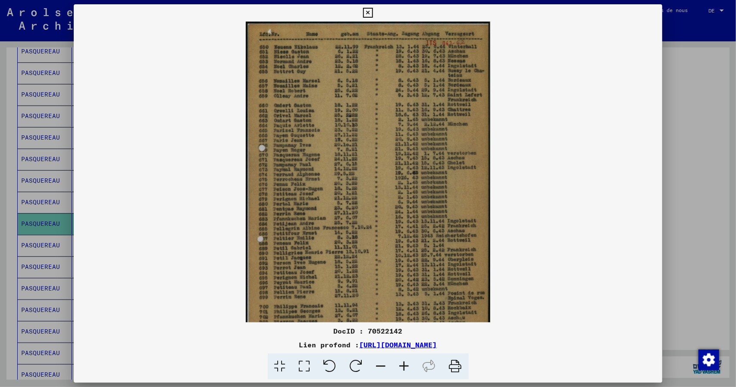
click at [405, 369] on icon at bounding box center [404, 367] width 23 height 26
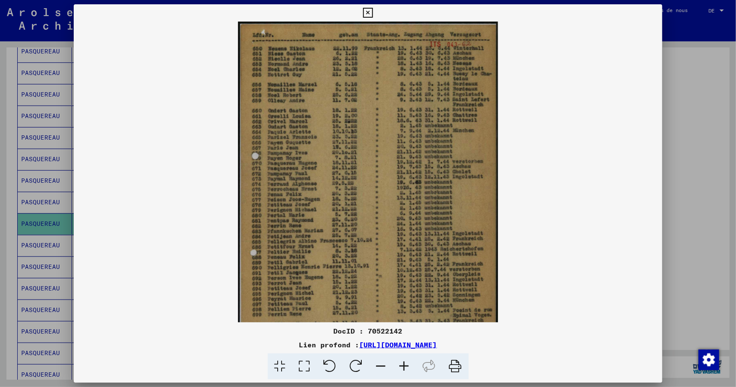
click at [405, 369] on icon at bounding box center [404, 367] width 23 height 26
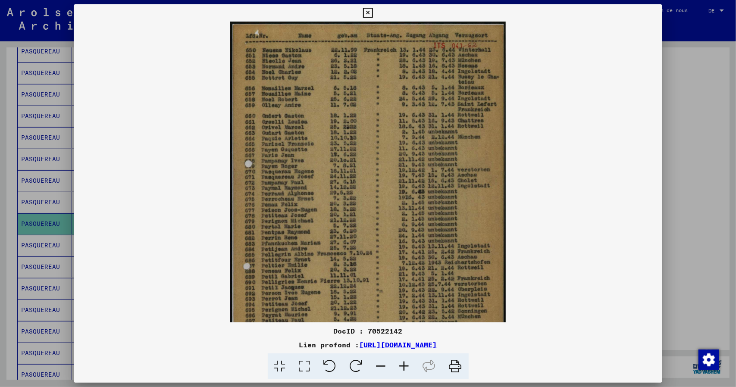
click at [405, 369] on icon at bounding box center [404, 367] width 23 height 26
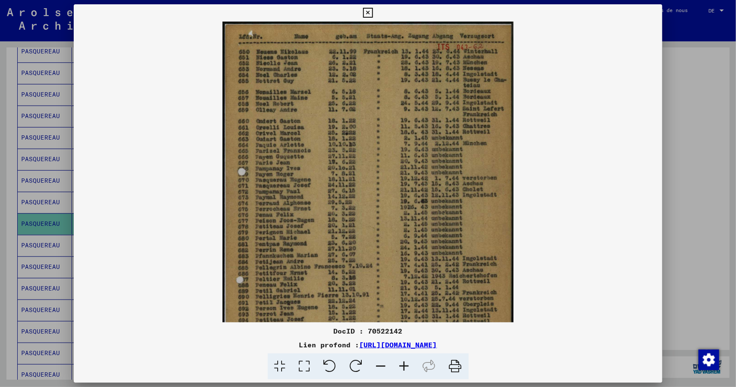
click at [405, 369] on icon at bounding box center [404, 367] width 23 height 26
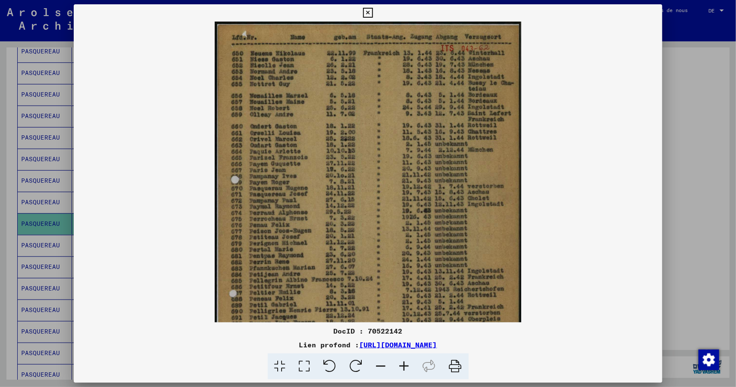
click at [405, 369] on icon at bounding box center [404, 367] width 23 height 26
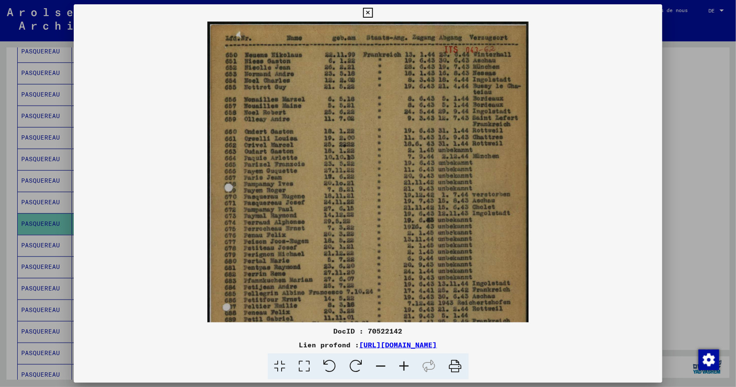
click at [405, 369] on icon at bounding box center [404, 367] width 23 height 26
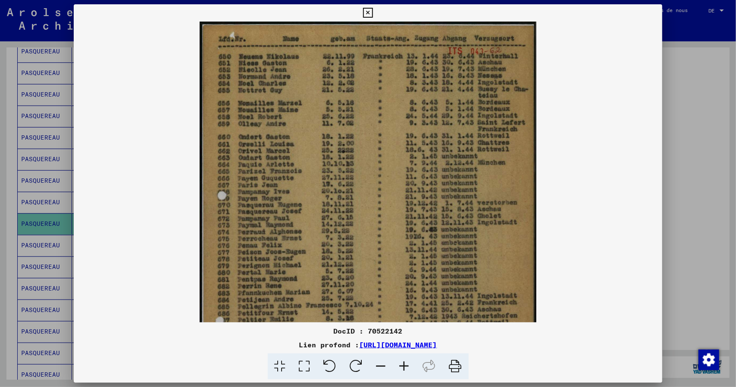
click at [405, 369] on icon at bounding box center [404, 367] width 23 height 26
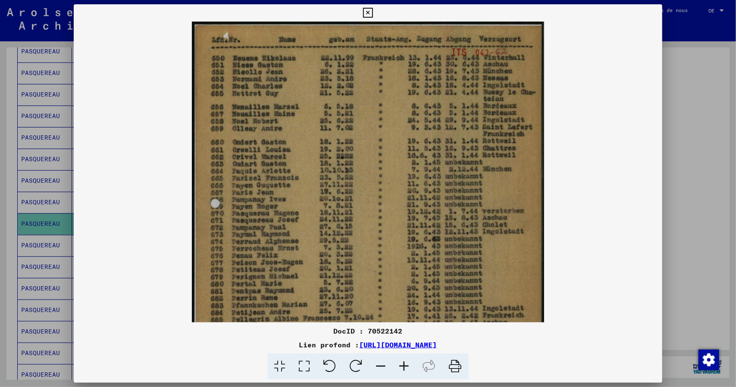
click at [405, 369] on icon at bounding box center [404, 367] width 23 height 26
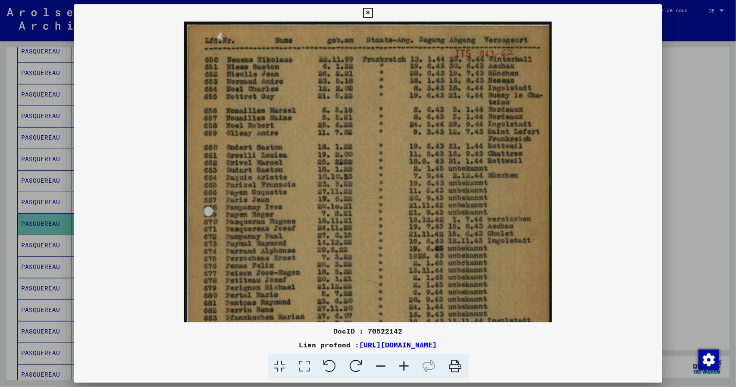
click at [405, 369] on icon at bounding box center [404, 367] width 23 height 26
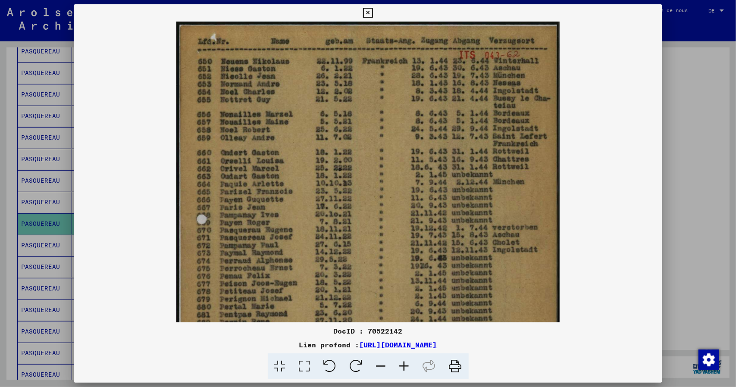
click at [405, 369] on icon at bounding box center [404, 367] width 23 height 26
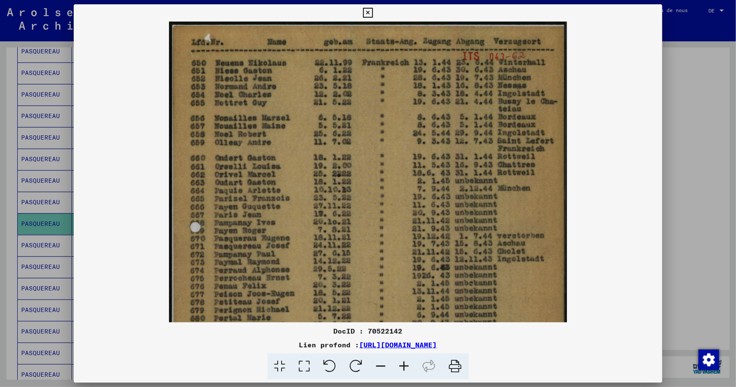
click at [405, 369] on icon at bounding box center [404, 367] width 23 height 26
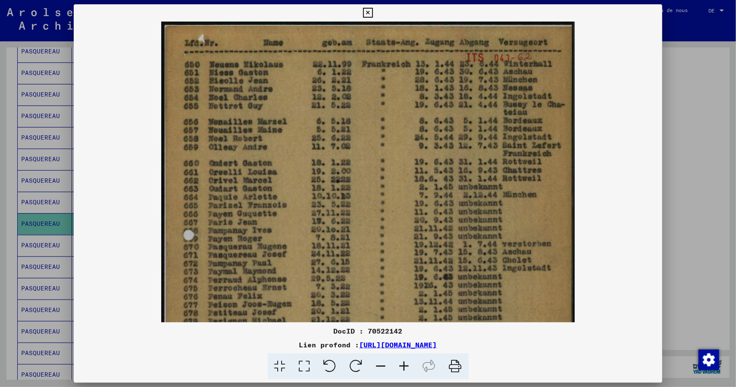
drag, startPoint x: 367, startPoint y: 12, endPoint x: 373, endPoint y: 5, distance: 9.1
click at [366, 12] on icon at bounding box center [368, 13] width 10 height 10
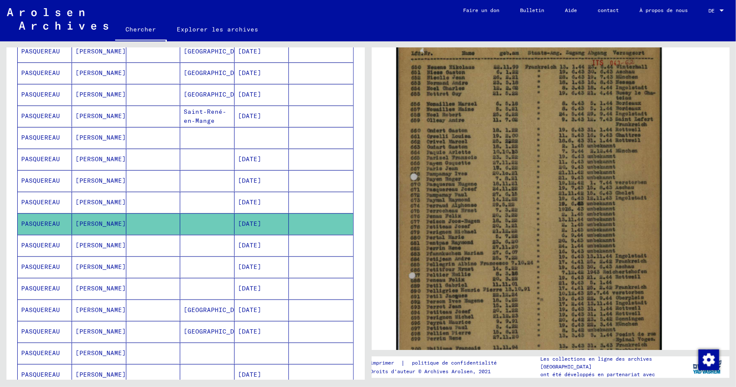
click at [31, 241] on font "PASQUEREAU" at bounding box center [40, 245] width 39 height 8
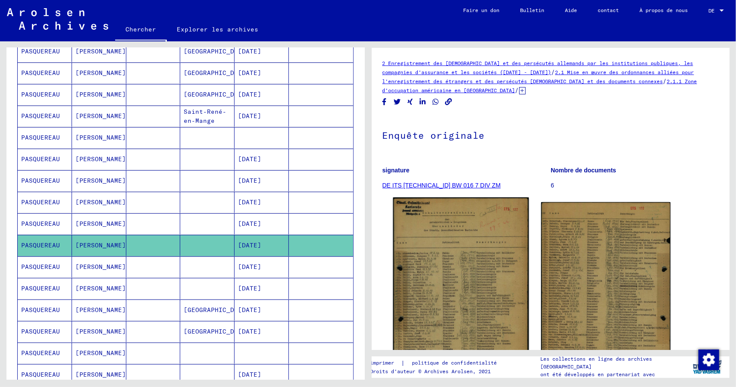
click at [443, 297] on img at bounding box center [461, 293] width 136 height 191
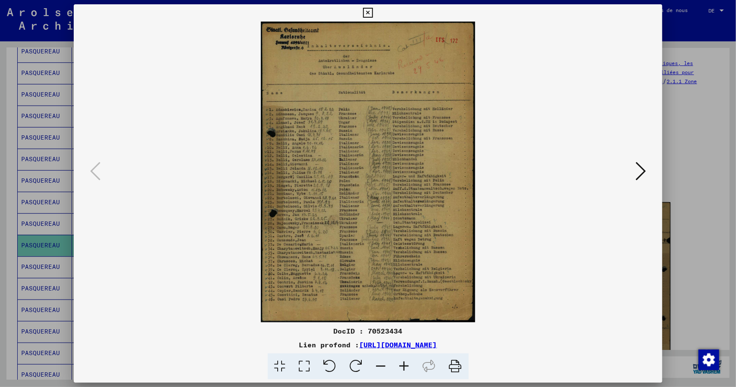
click at [404, 368] on icon at bounding box center [404, 367] width 23 height 26
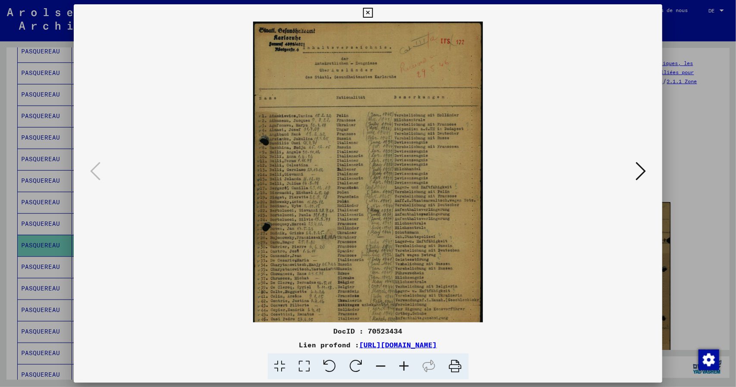
click at [404, 369] on icon at bounding box center [404, 367] width 23 height 26
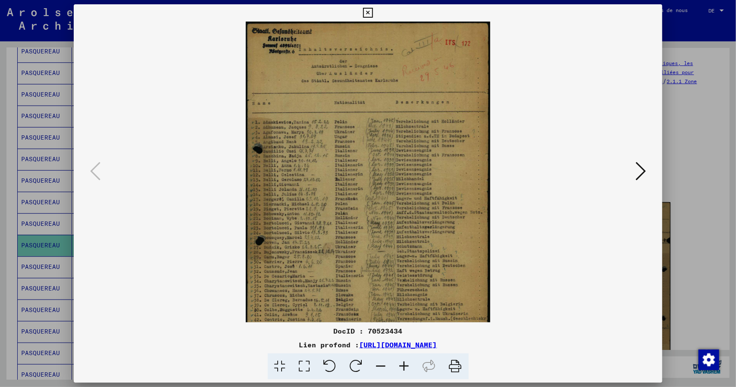
click at [404, 370] on icon at bounding box center [404, 367] width 23 height 26
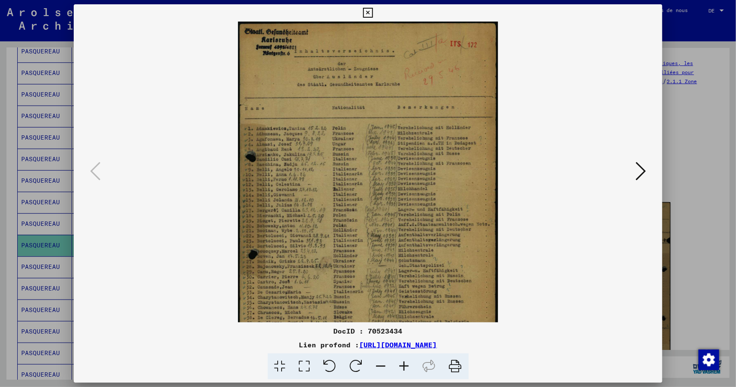
click at [404, 370] on icon at bounding box center [404, 367] width 23 height 26
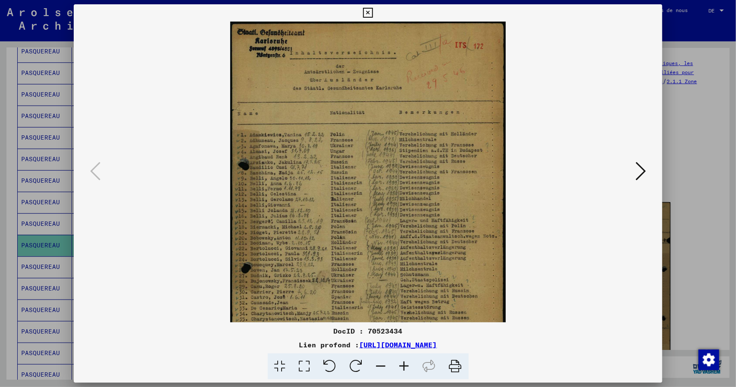
click at [404, 370] on icon at bounding box center [404, 367] width 23 height 26
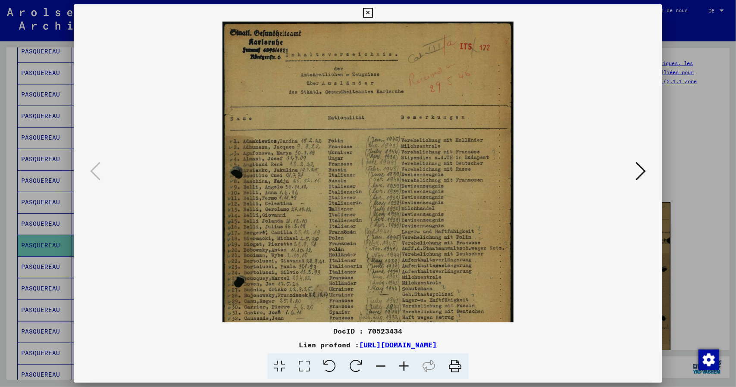
click at [404, 370] on icon at bounding box center [404, 367] width 23 height 26
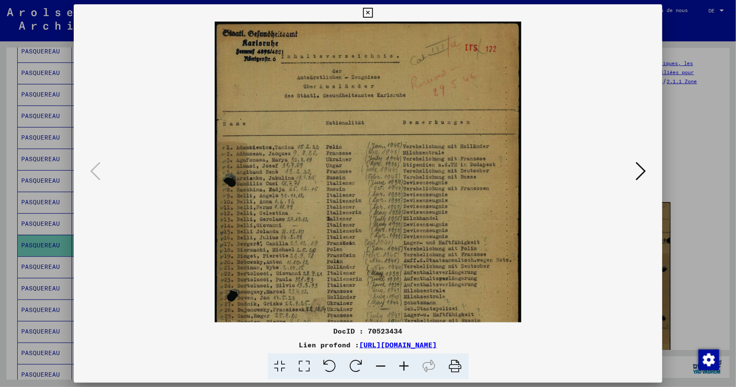
click at [404, 370] on icon at bounding box center [404, 367] width 23 height 26
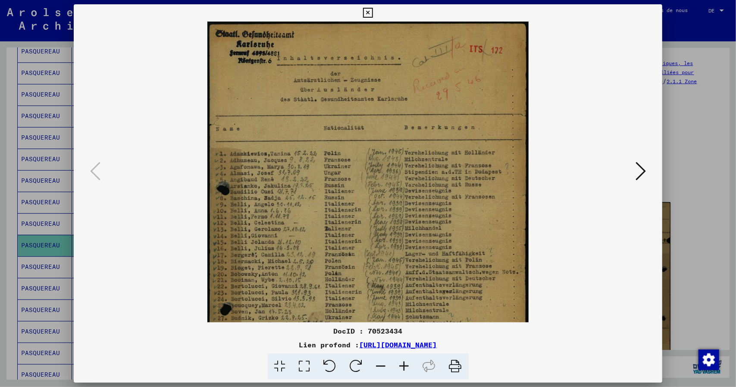
click at [404, 370] on icon at bounding box center [404, 367] width 23 height 26
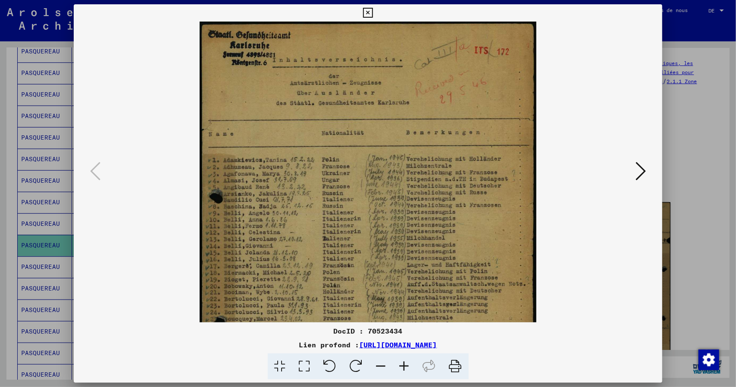
click at [404, 370] on icon at bounding box center [404, 367] width 23 height 26
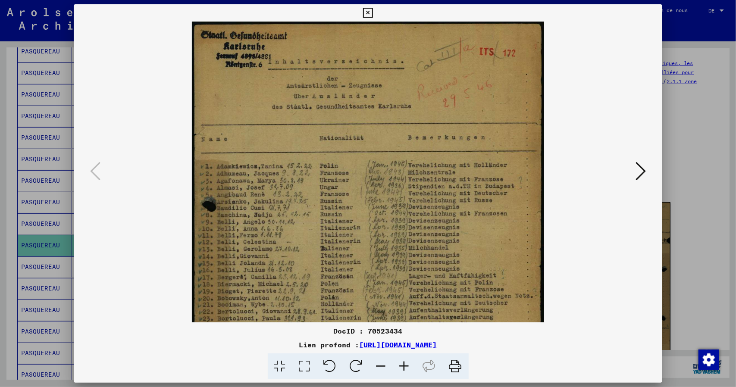
click at [404, 370] on icon at bounding box center [404, 367] width 23 height 26
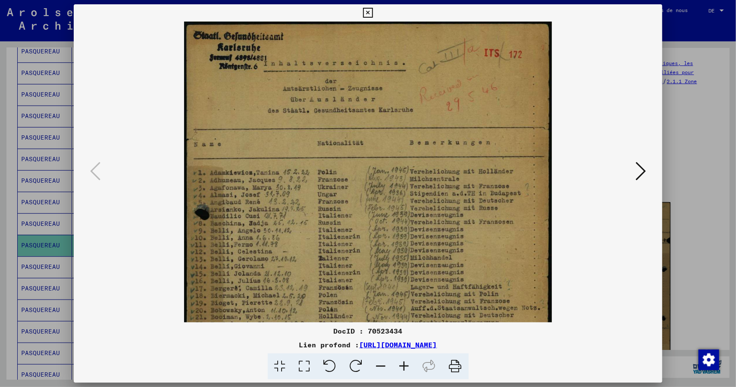
click at [404, 370] on icon at bounding box center [404, 367] width 23 height 26
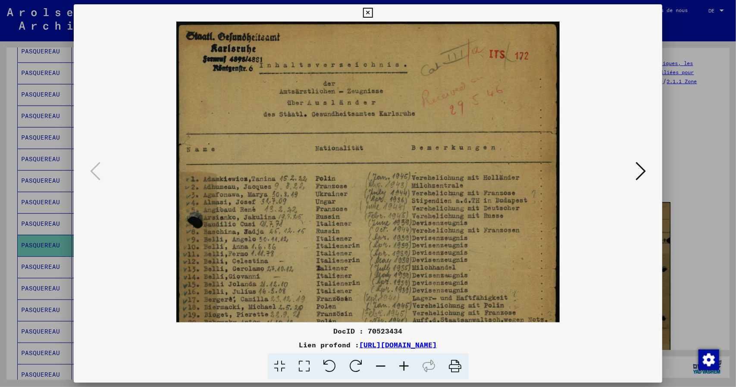
click at [404, 370] on icon at bounding box center [404, 367] width 23 height 26
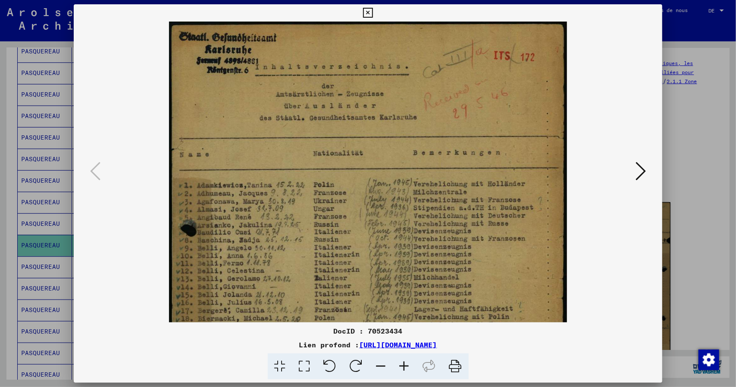
click at [404, 370] on icon at bounding box center [404, 367] width 23 height 26
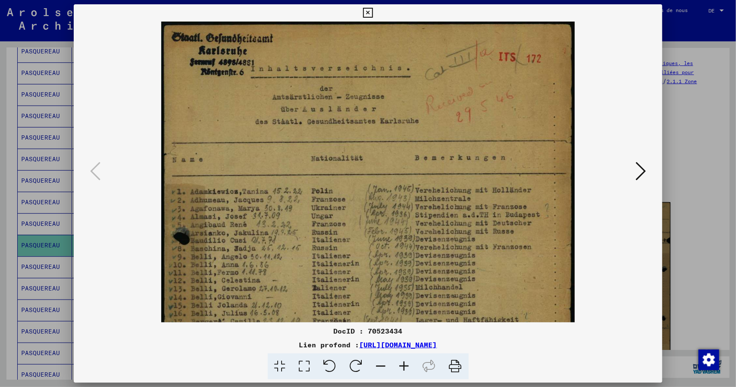
click at [404, 370] on icon at bounding box center [404, 367] width 23 height 26
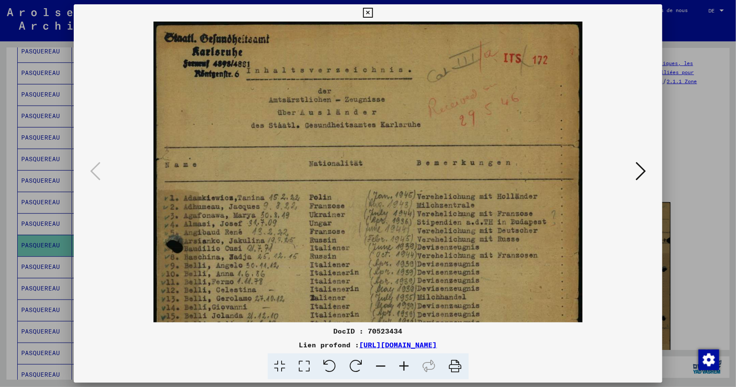
click at [404, 370] on icon at bounding box center [404, 367] width 23 height 26
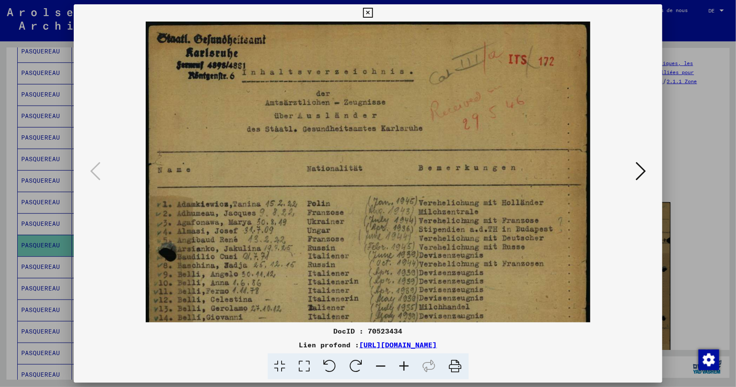
click at [404, 370] on icon at bounding box center [404, 367] width 23 height 26
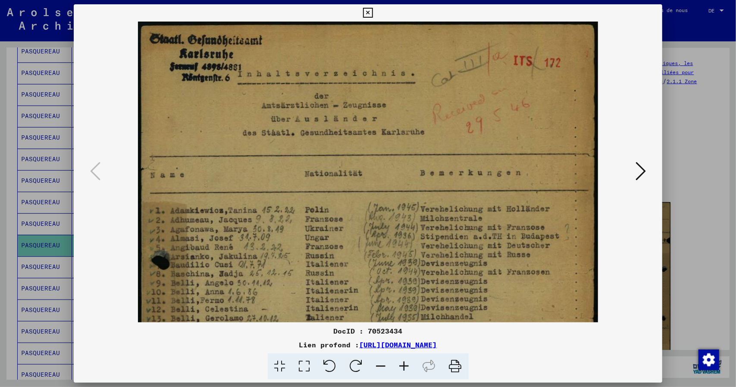
click at [404, 370] on icon at bounding box center [404, 367] width 23 height 26
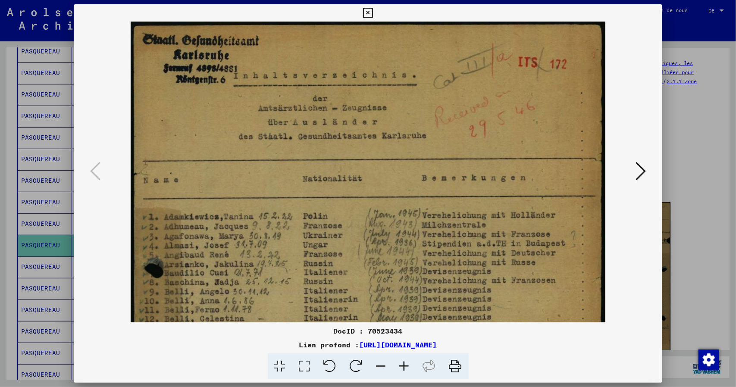
click at [404, 370] on icon at bounding box center [404, 367] width 23 height 26
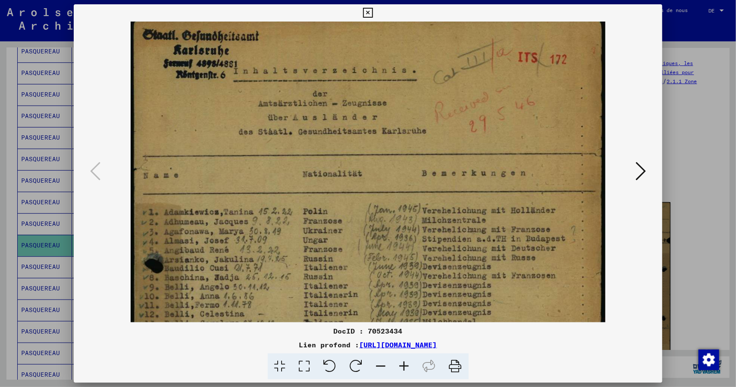
scroll to position [5, 0]
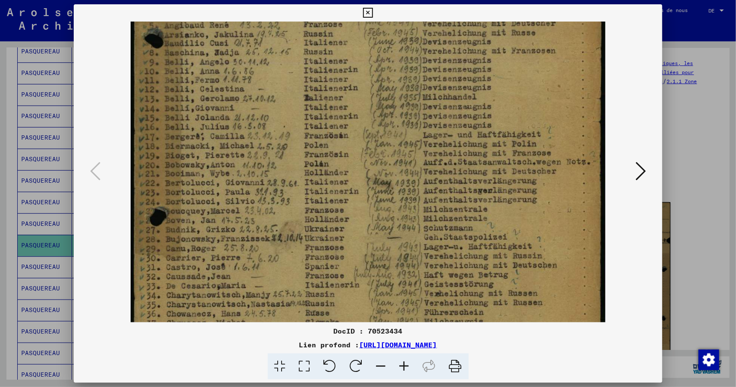
drag, startPoint x: 391, startPoint y: 275, endPoint x: 357, endPoint y: 19, distance: 257.5
click at [357, 20] on div "DocID : 70523434 Lien profond : [URL][DOMAIN_NAME]" at bounding box center [368, 192] width 589 height 376
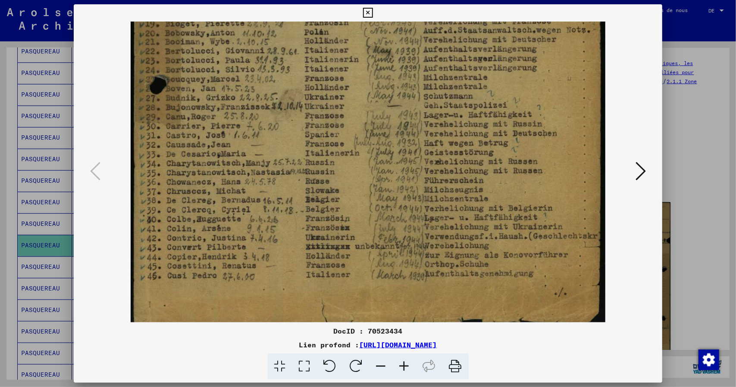
scroll to position [367, 0]
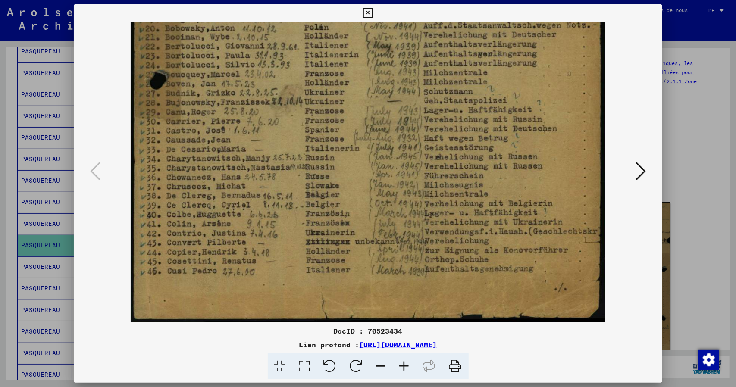
drag, startPoint x: 386, startPoint y: 276, endPoint x: 376, endPoint y: 135, distance: 140.6
click at [642, 172] on icon at bounding box center [641, 171] width 10 height 21
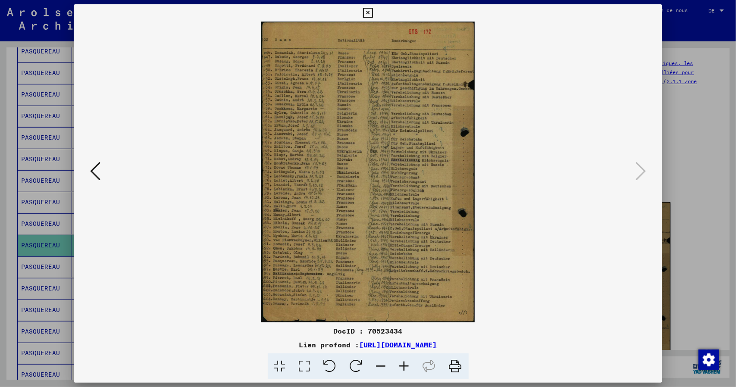
scroll to position [0, 0]
click at [405, 365] on icon at bounding box center [404, 367] width 23 height 26
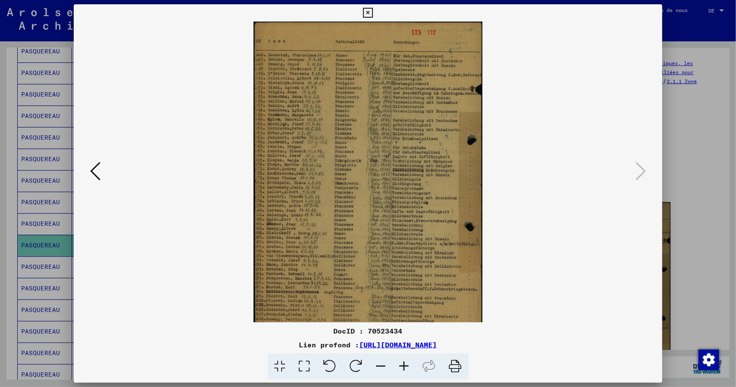
click at [405, 365] on icon at bounding box center [404, 367] width 23 height 26
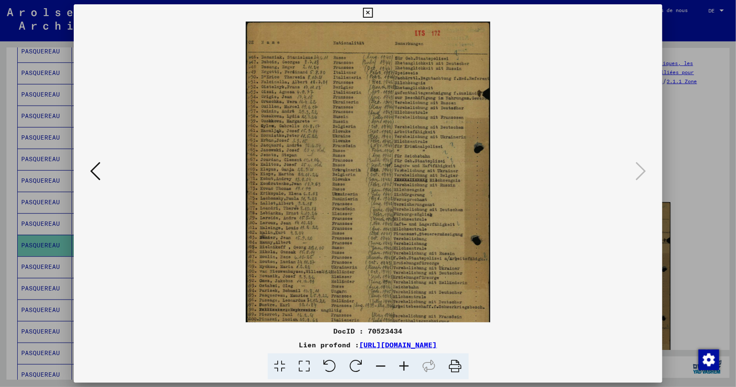
click at [405, 366] on icon at bounding box center [404, 367] width 23 height 26
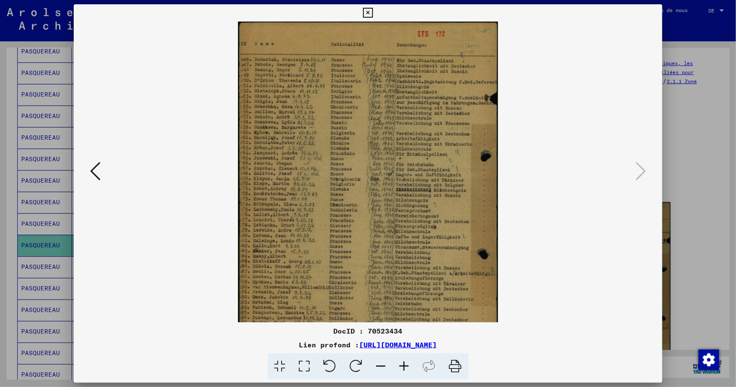
click at [405, 366] on icon at bounding box center [404, 367] width 23 height 26
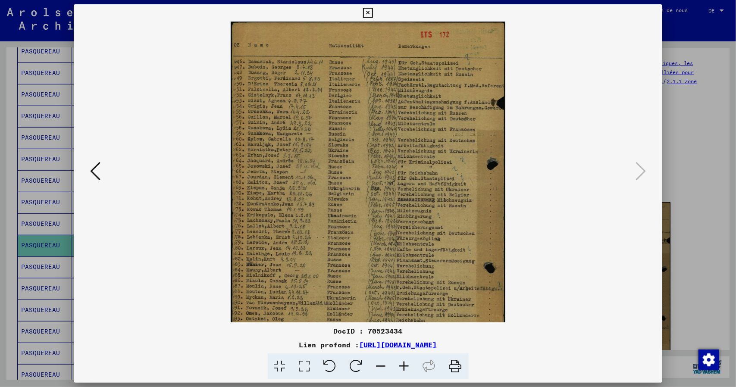
click at [405, 366] on icon at bounding box center [404, 367] width 23 height 26
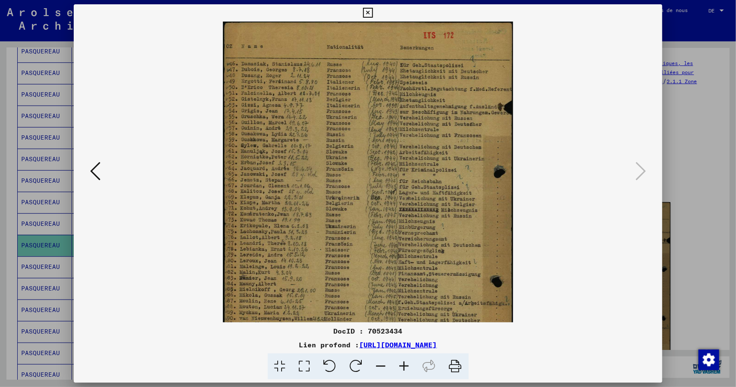
click at [405, 366] on icon at bounding box center [404, 367] width 23 height 26
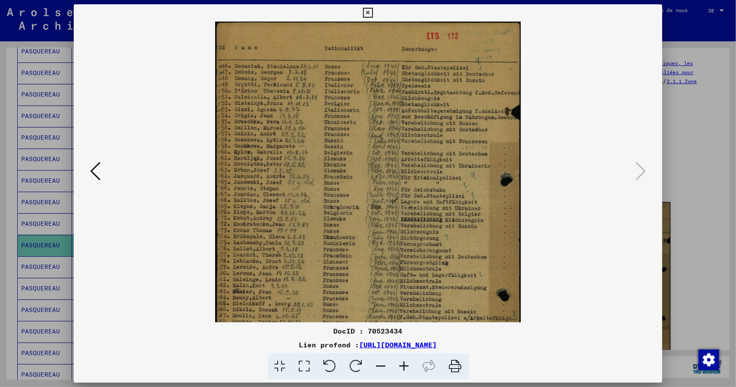
click at [405, 366] on icon at bounding box center [404, 367] width 23 height 26
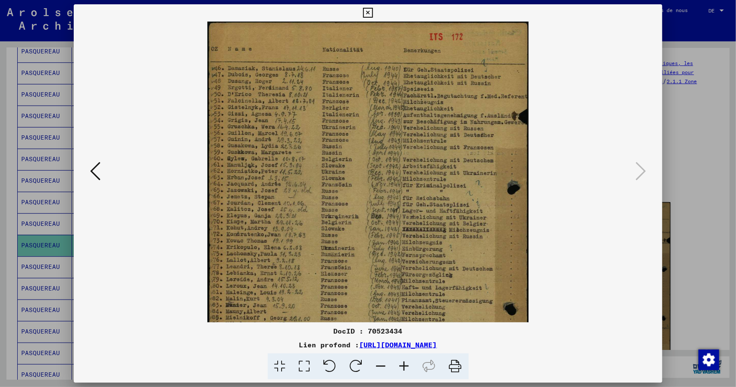
click at [405, 366] on icon at bounding box center [404, 367] width 23 height 26
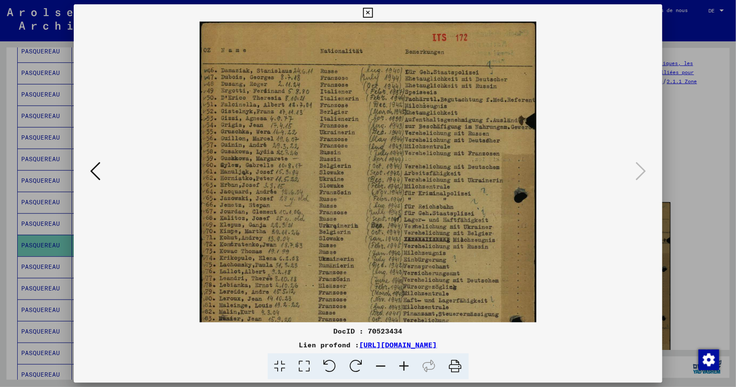
click at [405, 366] on icon at bounding box center [404, 367] width 23 height 26
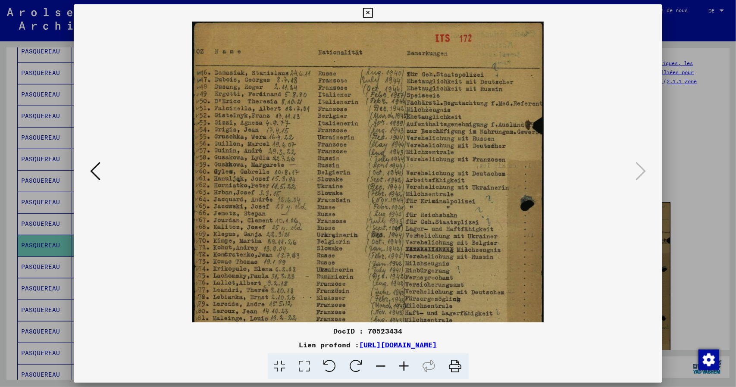
click at [405, 366] on icon at bounding box center [404, 367] width 23 height 26
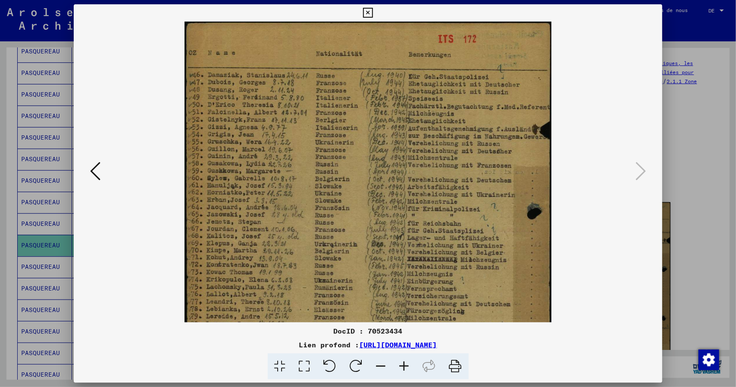
click at [405, 366] on icon at bounding box center [404, 367] width 23 height 26
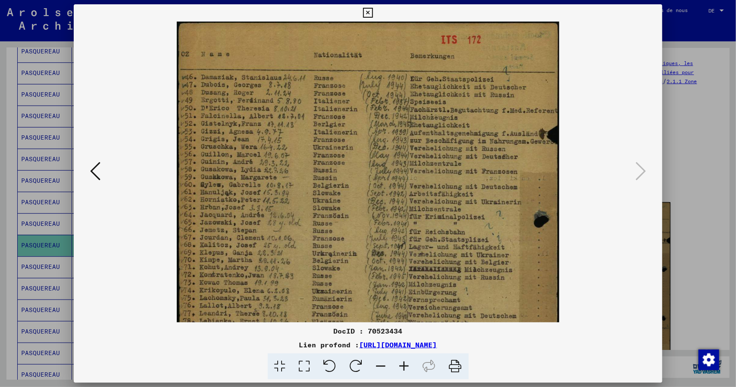
click at [405, 366] on icon at bounding box center [404, 367] width 23 height 26
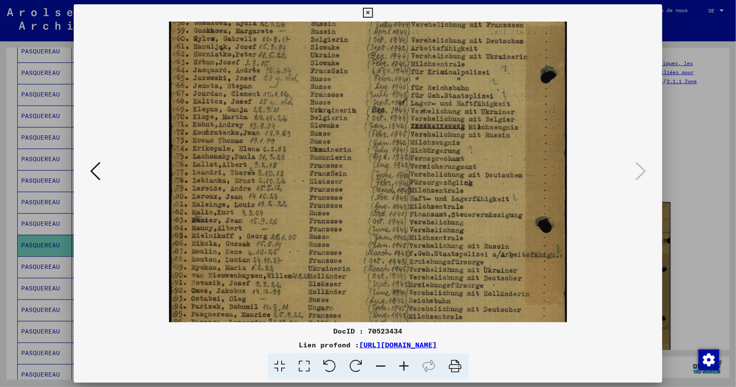
scroll to position [153, 0]
drag, startPoint x: 336, startPoint y: 273, endPoint x: 310, endPoint y: 128, distance: 147.1
click at [310, 128] on img at bounding box center [368, 149] width 398 height 560
click at [367, 12] on icon at bounding box center [368, 13] width 10 height 10
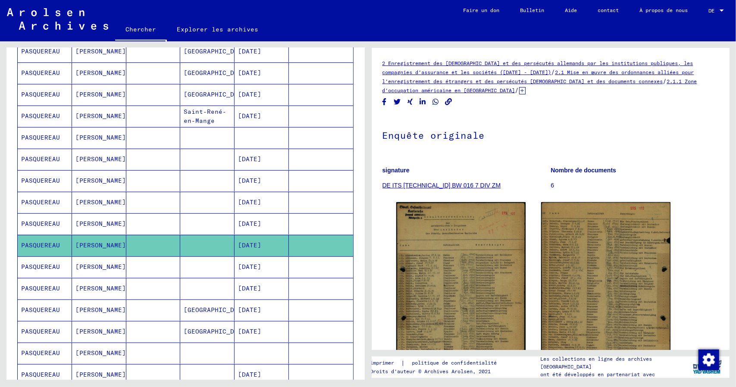
click at [82, 266] on font "[PERSON_NAME]" at bounding box center [100, 267] width 50 height 9
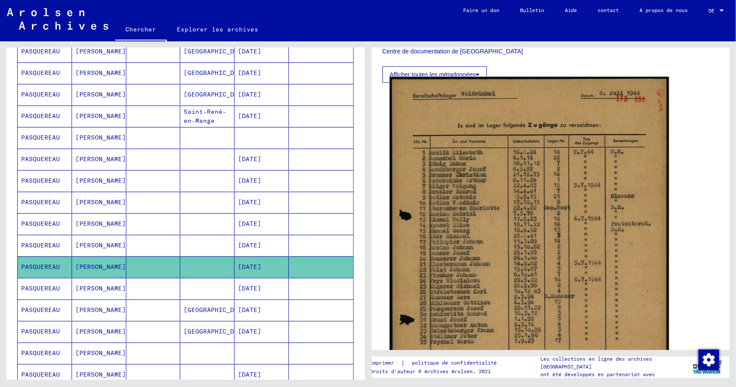
scroll to position [345, 0]
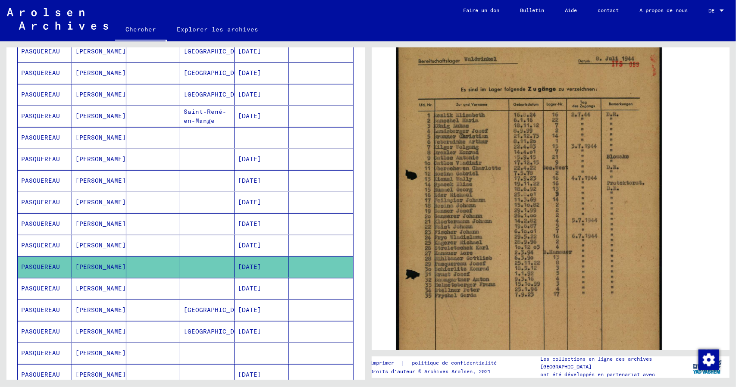
click at [44, 285] on font "PASQUEREAU" at bounding box center [40, 289] width 39 height 8
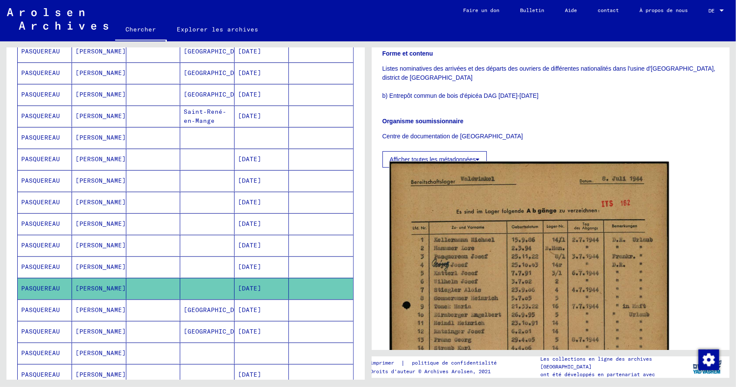
scroll to position [259, 0]
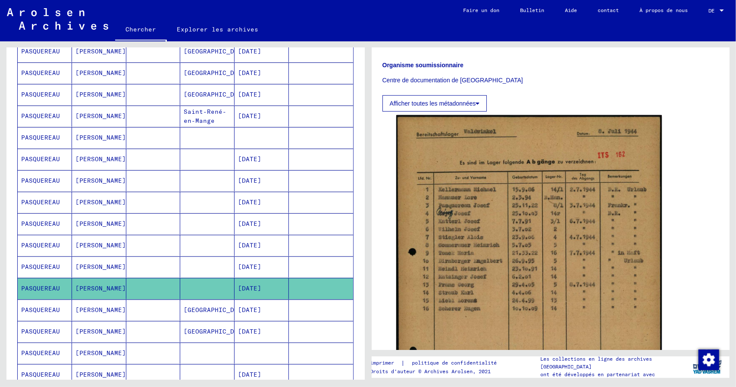
click at [34, 306] on font "PASQUEREAU" at bounding box center [40, 310] width 39 height 8
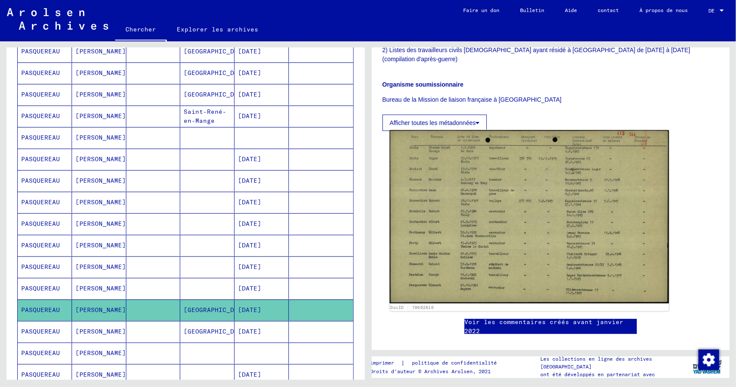
scroll to position [216, 0]
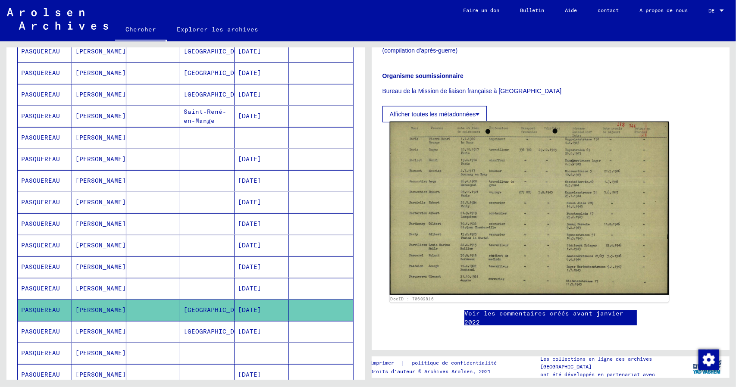
click at [508, 195] on img at bounding box center [528, 209] width 279 height 174
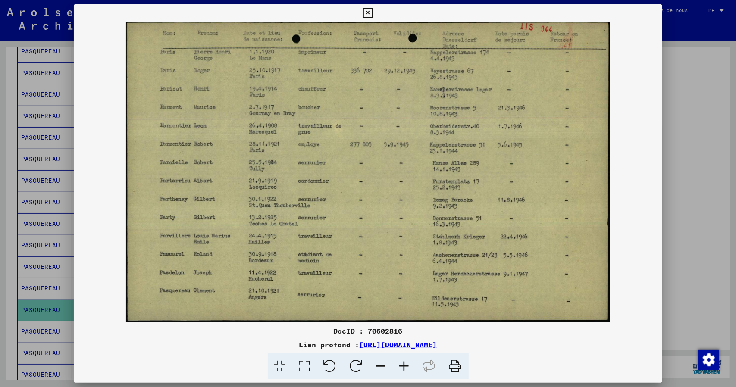
click at [401, 367] on icon at bounding box center [404, 367] width 23 height 26
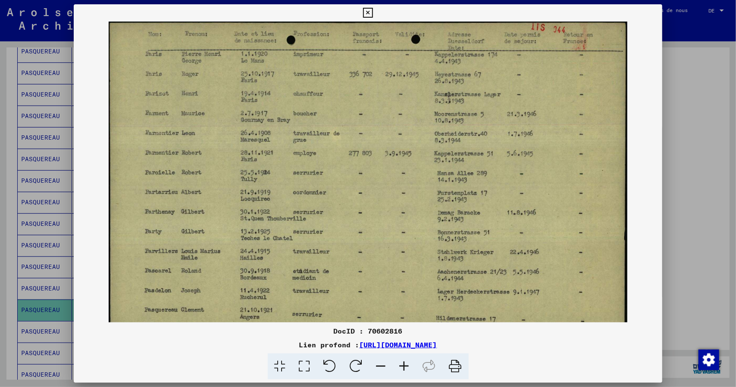
click at [401, 367] on icon at bounding box center [404, 367] width 23 height 26
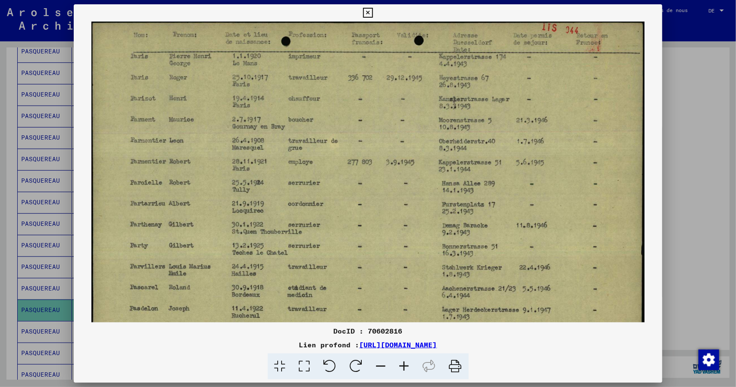
click at [401, 367] on icon at bounding box center [404, 367] width 23 height 26
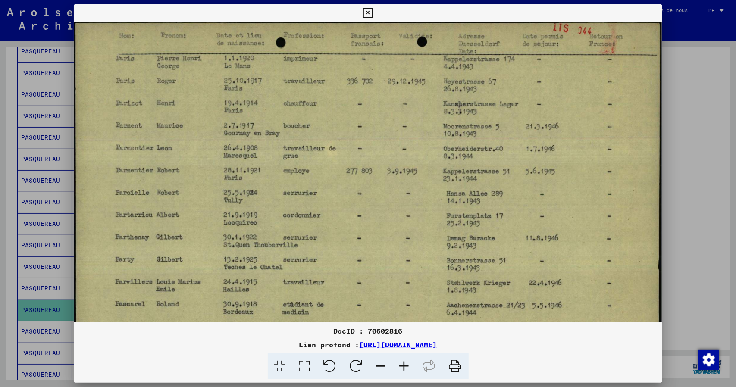
click at [401, 367] on icon at bounding box center [404, 367] width 23 height 26
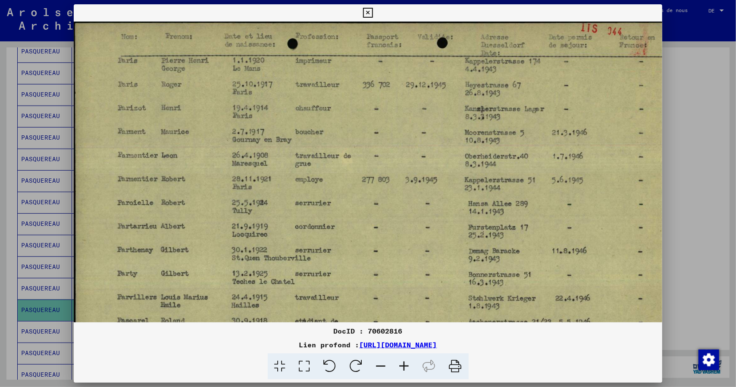
click at [401, 367] on icon at bounding box center [404, 367] width 23 height 26
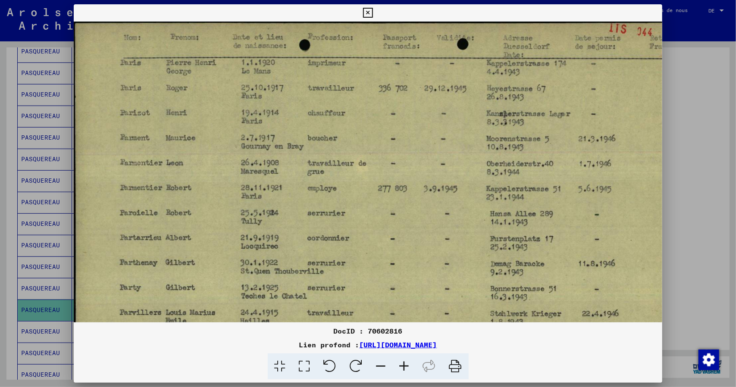
click at [401, 367] on icon at bounding box center [404, 367] width 23 height 26
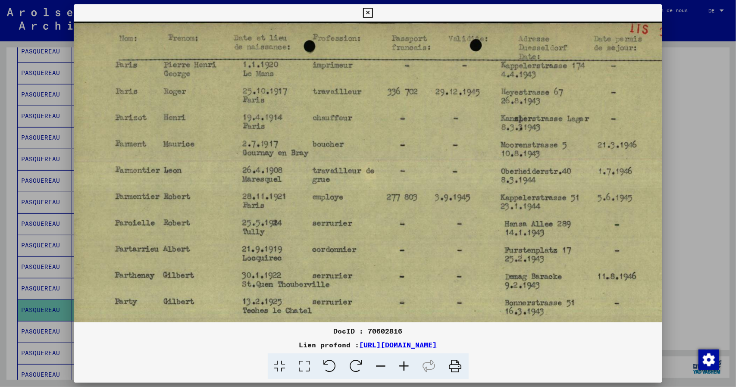
scroll to position [0, 0]
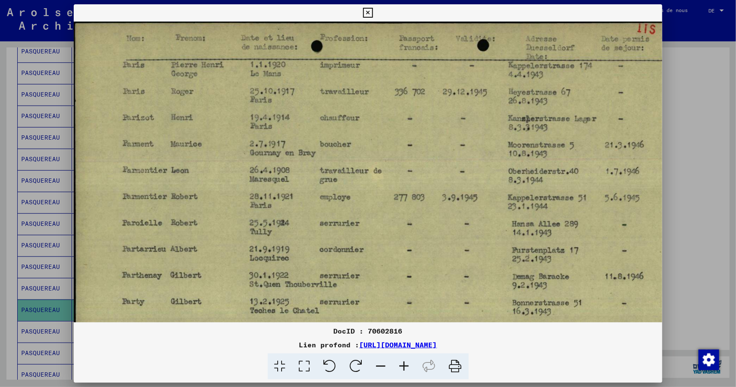
drag, startPoint x: 341, startPoint y: 300, endPoint x: 369, endPoint y: 347, distance: 55.3
click at [370, 348] on div "DocID : 70602816 Lien profond : [URL][DOMAIN_NAME]" at bounding box center [368, 192] width 589 height 376
click at [368, 13] on icon at bounding box center [368, 13] width 10 height 10
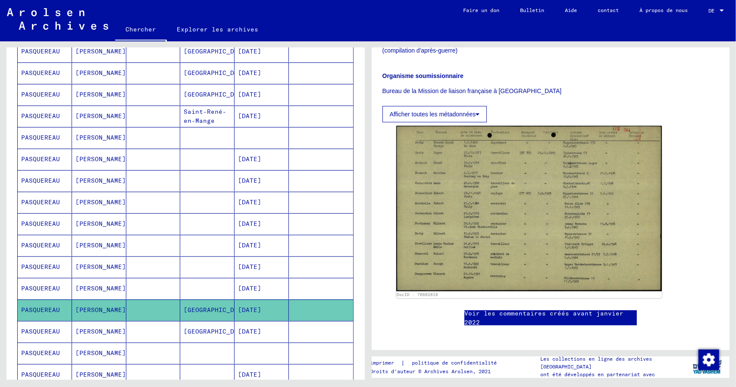
click at [50, 331] on mat-cell "PASQUEREAU" at bounding box center [45, 331] width 54 height 21
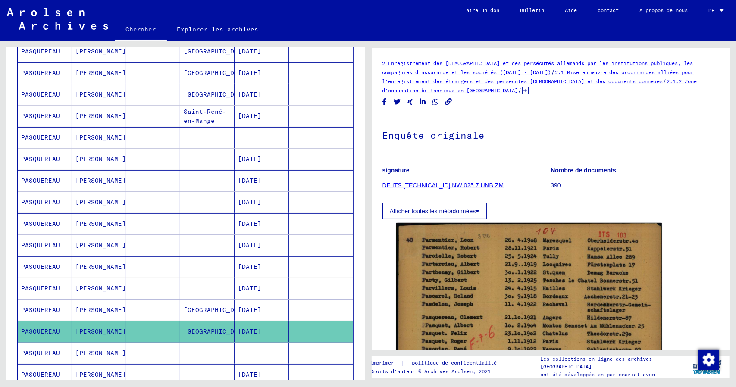
click at [44, 350] on icon at bounding box center [36, 353] width 22 height 34
click at [40, 345] on icon at bounding box center [36, 353] width 22 height 34
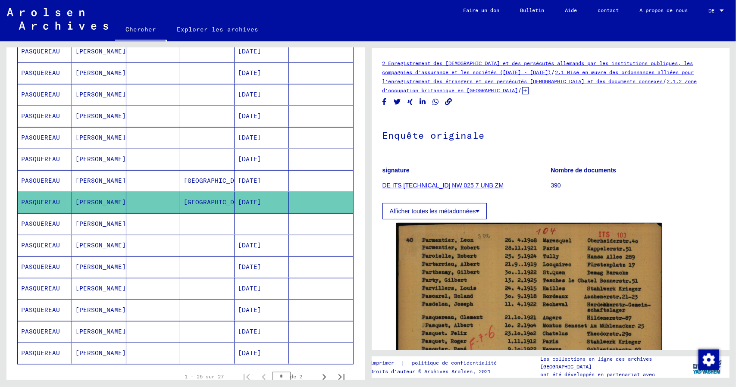
click at [39, 220] on font "PASQUEREAU" at bounding box center [40, 224] width 39 height 8
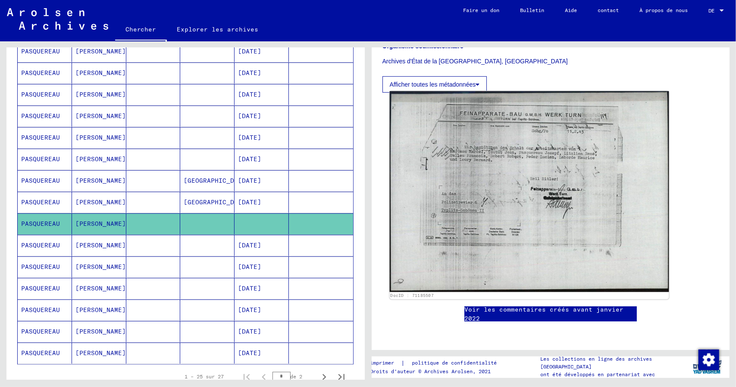
scroll to position [345, 0]
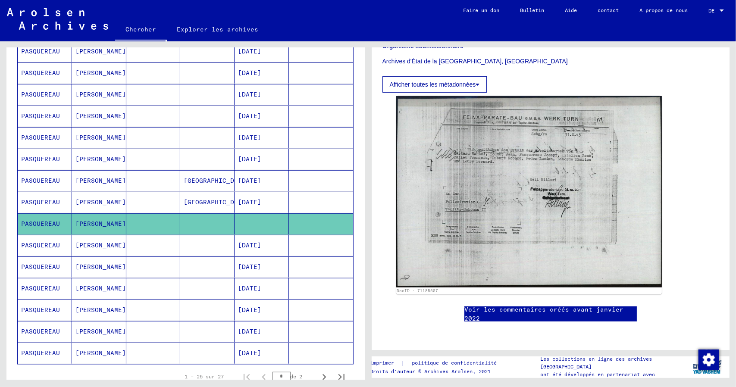
click at [42, 241] on font "PASQUEREAU" at bounding box center [40, 245] width 39 height 8
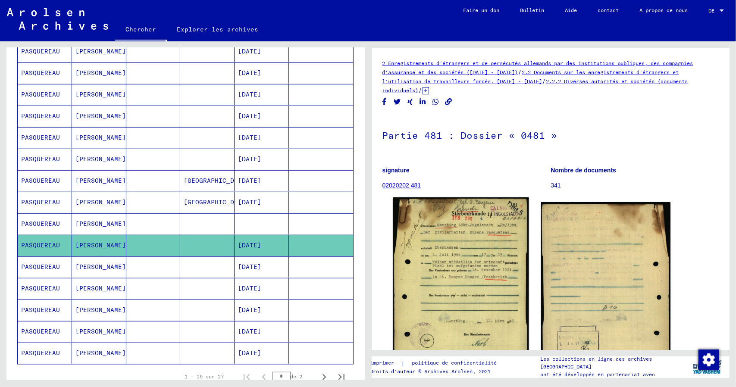
click at [465, 289] on img at bounding box center [461, 295] width 136 height 194
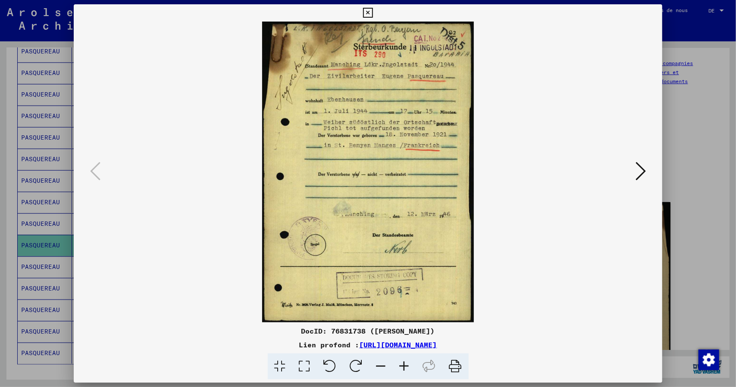
click at [644, 172] on icon at bounding box center [641, 171] width 10 height 21
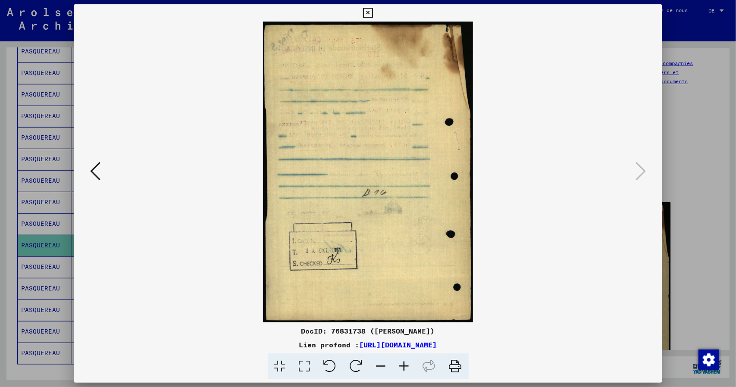
click at [367, 14] on icon at bounding box center [368, 13] width 10 height 10
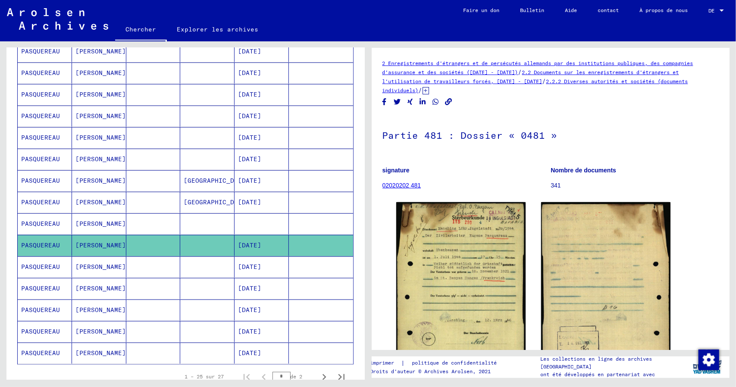
click at [38, 263] on font "PASQUEREAU" at bounding box center [40, 267] width 39 height 8
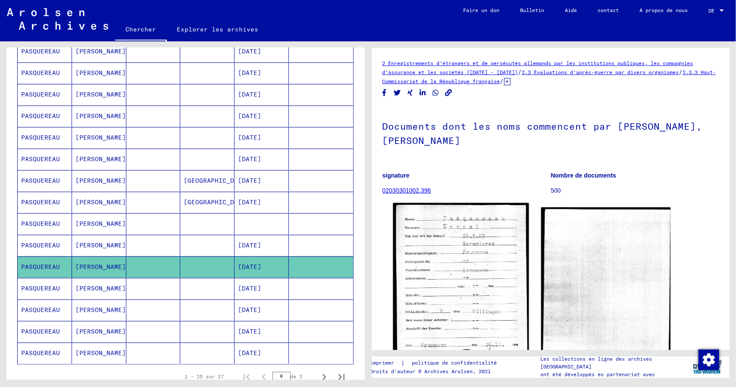
click at [461, 262] on img at bounding box center [461, 289] width 136 height 173
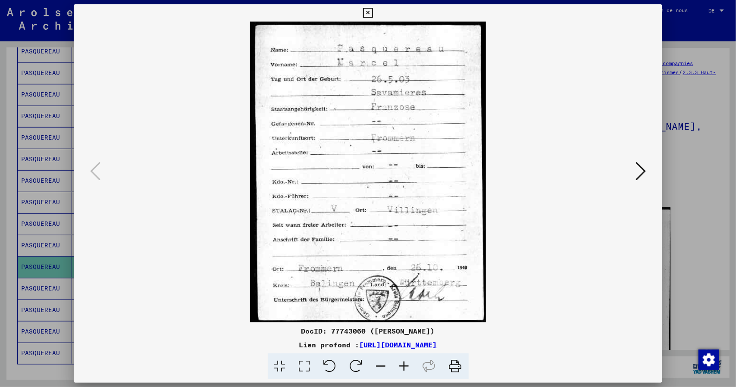
click at [644, 171] on icon at bounding box center [641, 171] width 10 height 21
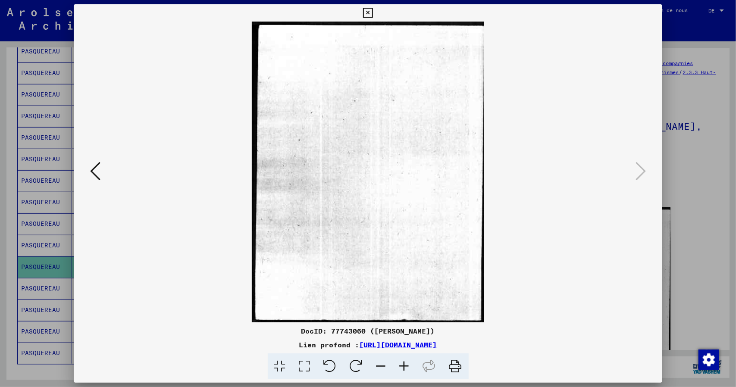
click at [367, 11] on icon at bounding box center [368, 13] width 10 height 10
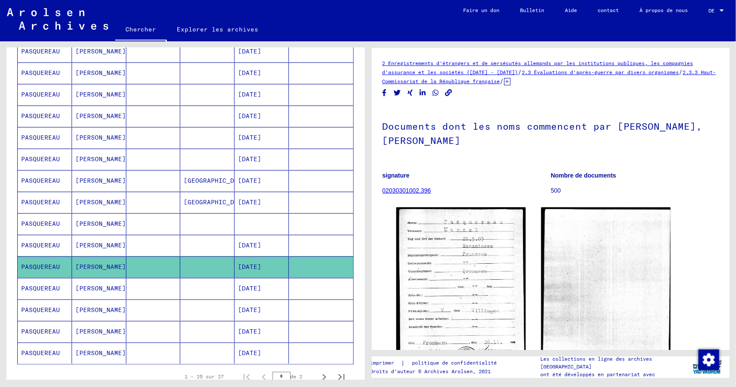
click at [46, 285] on font "PASQUEREAU" at bounding box center [40, 289] width 39 height 8
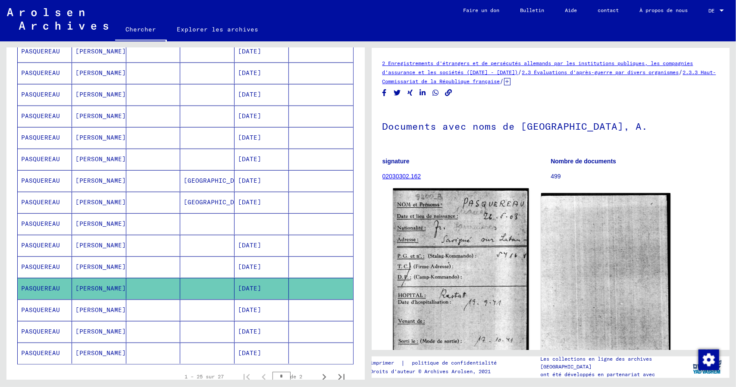
click at [486, 261] on img at bounding box center [461, 285] width 136 height 194
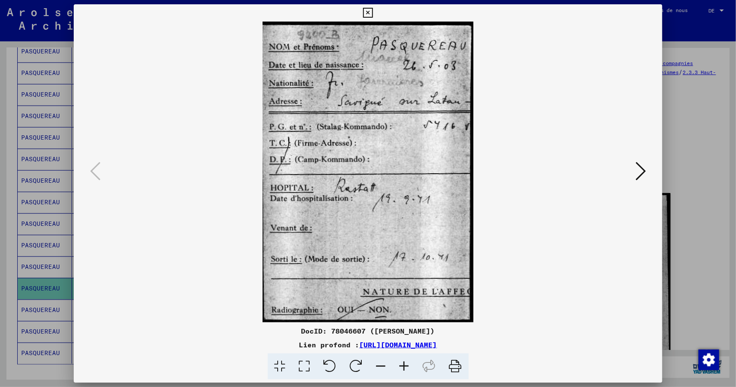
click at [643, 168] on icon at bounding box center [641, 171] width 10 height 21
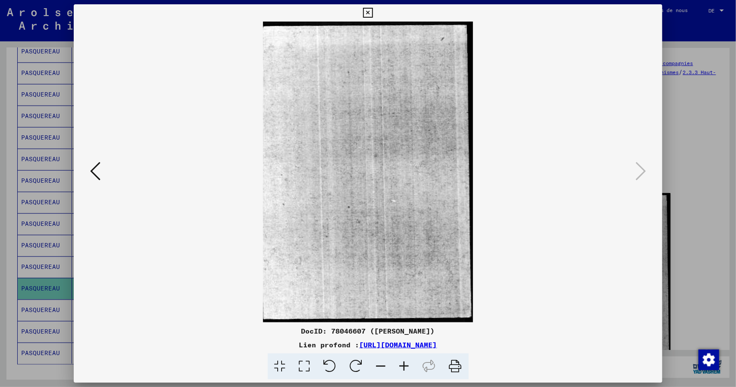
click at [97, 176] on icon at bounding box center [95, 171] width 10 height 21
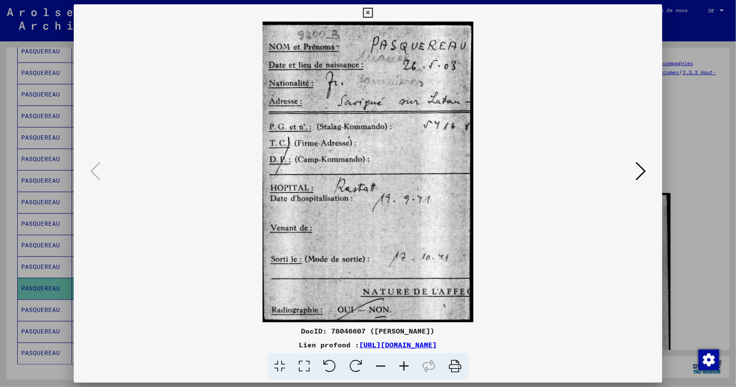
click at [369, 14] on icon at bounding box center [368, 13] width 10 height 10
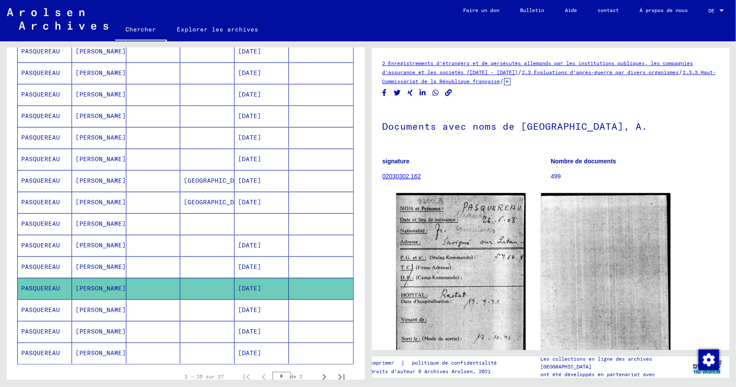
click at [39, 306] on font "PASQUEREAU" at bounding box center [40, 310] width 39 height 8
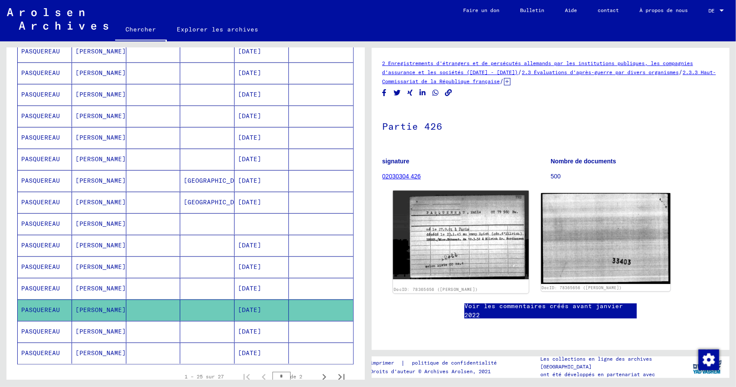
click at [430, 236] on img at bounding box center [461, 235] width 136 height 89
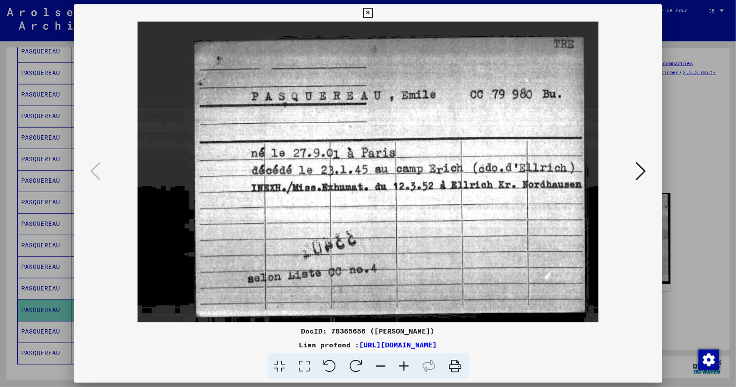
click at [368, 13] on icon at bounding box center [368, 13] width 10 height 10
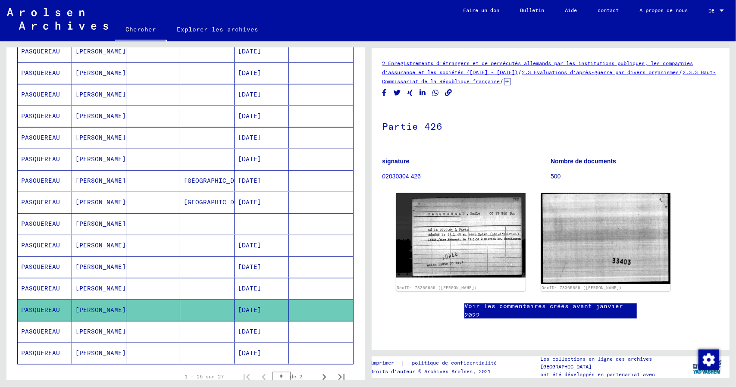
click at [43, 328] on font "PASQUEREAU" at bounding box center [40, 332] width 39 height 8
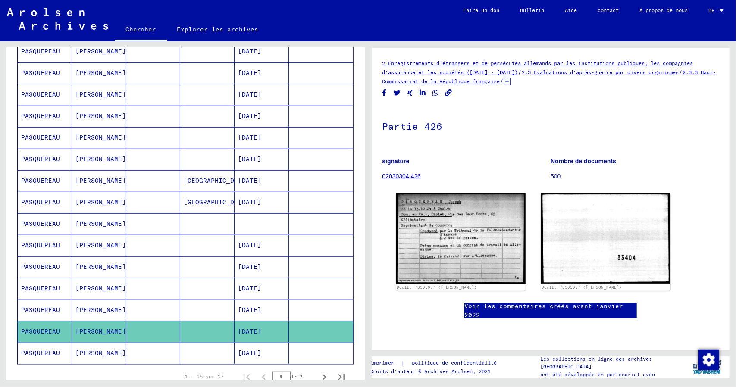
click at [41, 348] on icon at bounding box center [36, 353] width 22 height 34
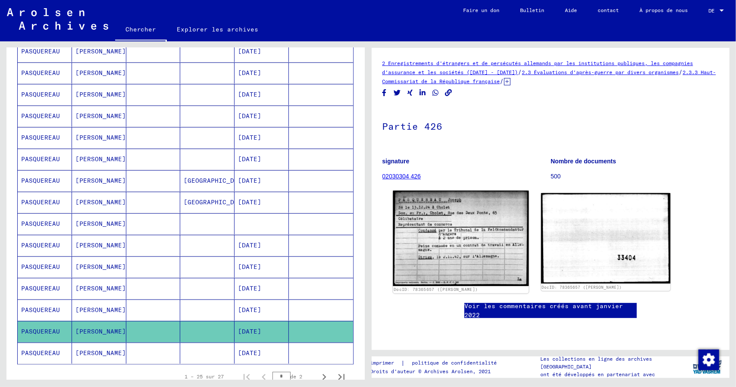
click at [428, 254] on img at bounding box center [461, 238] width 136 height 95
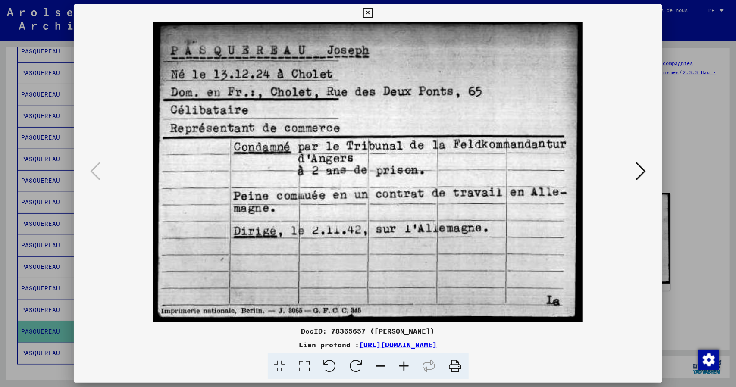
click at [369, 15] on icon at bounding box center [368, 13] width 10 height 10
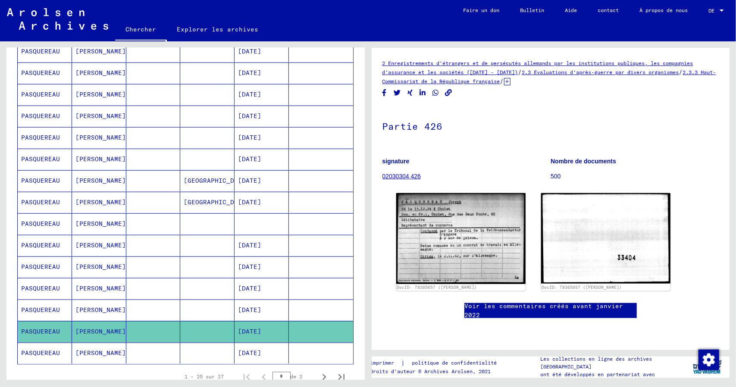
click at [39, 347] on icon at bounding box center [36, 353] width 22 height 34
click at [41, 343] on icon at bounding box center [36, 353] width 22 height 34
click at [43, 348] on icon at bounding box center [36, 353] width 22 height 34
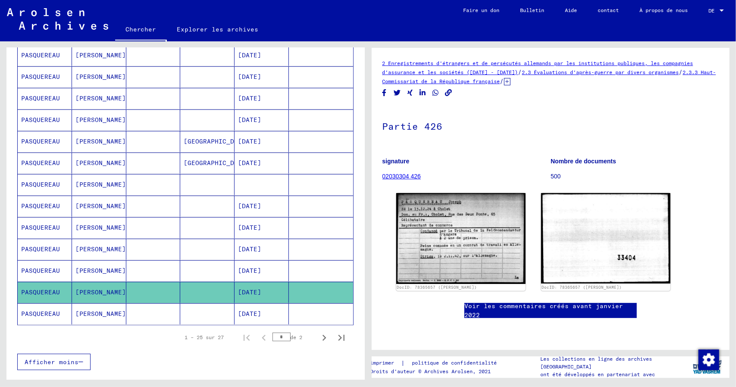
scroll to position [445, 0]
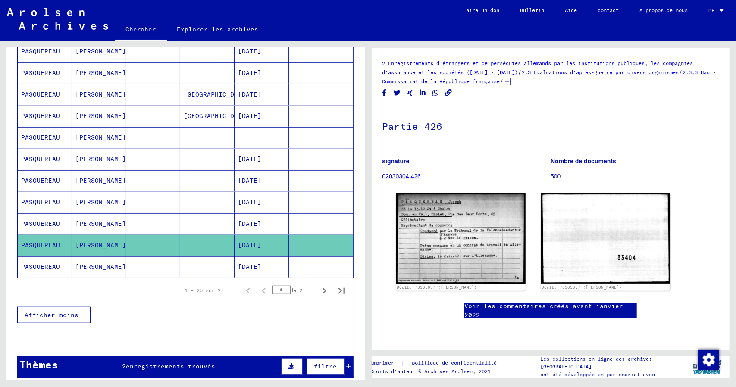
click at [42, 263] on font "PASQUEREAU" at bounding box center [40, 267] width 39 height 8
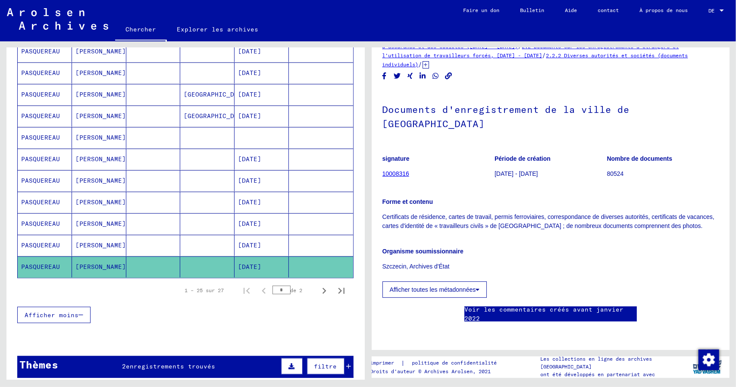
scroll to position [285, 0]
click at [318, 285] on icon "Page suivante" at bounding box center [324, 291] width 12 height 12
type input "*"
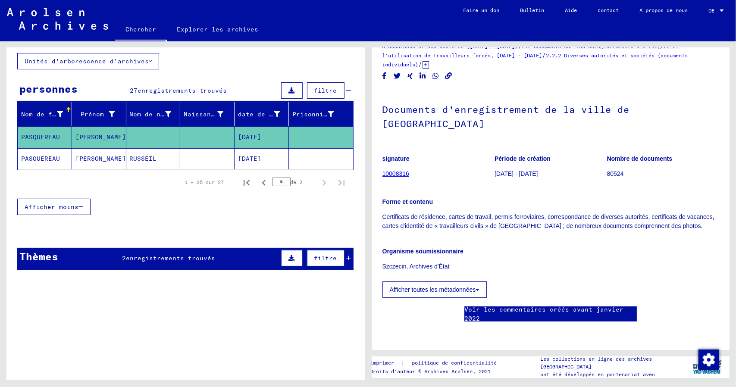
click at [37, 137] on font "PASQUEREAU" at bounding box center [40, 137] width 39 height 8
click at [37, 157] on font "PASQUEREAU" at bounding box center [40, 159] width 39 height 8
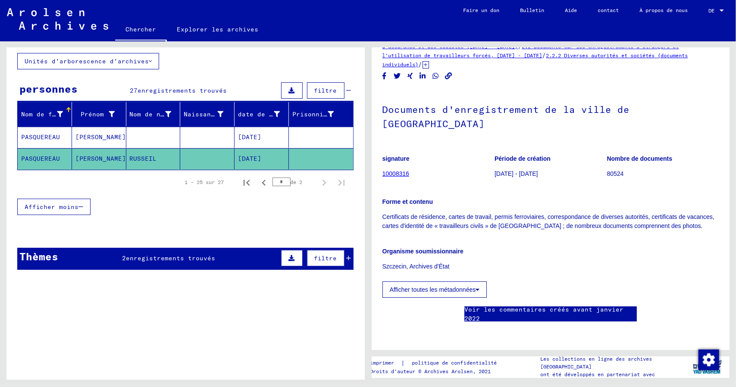
click at [35, 135] on font "PASQUEREAU" at bounding box center [40, 137] width 39 height 8
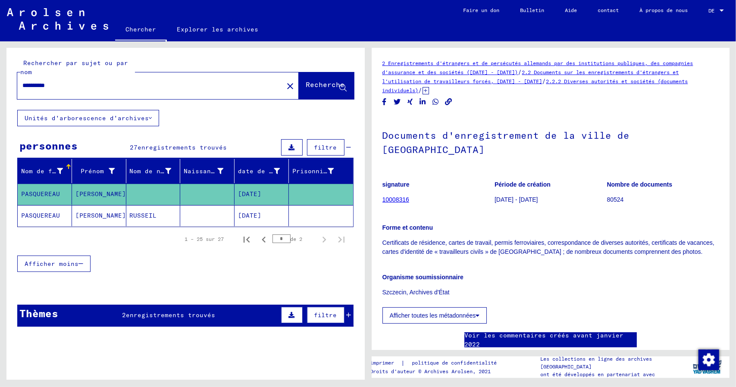
click at [45, 192] on font "PASQUEREAU" at bounding box center [40, 194] width 39 height 8
click at [45, 212] on font "PASQUEREAU" at bounding box center [40, 216] width 39 height 8
